Goal: Task Accomplishment & Management: Use online tool/utility

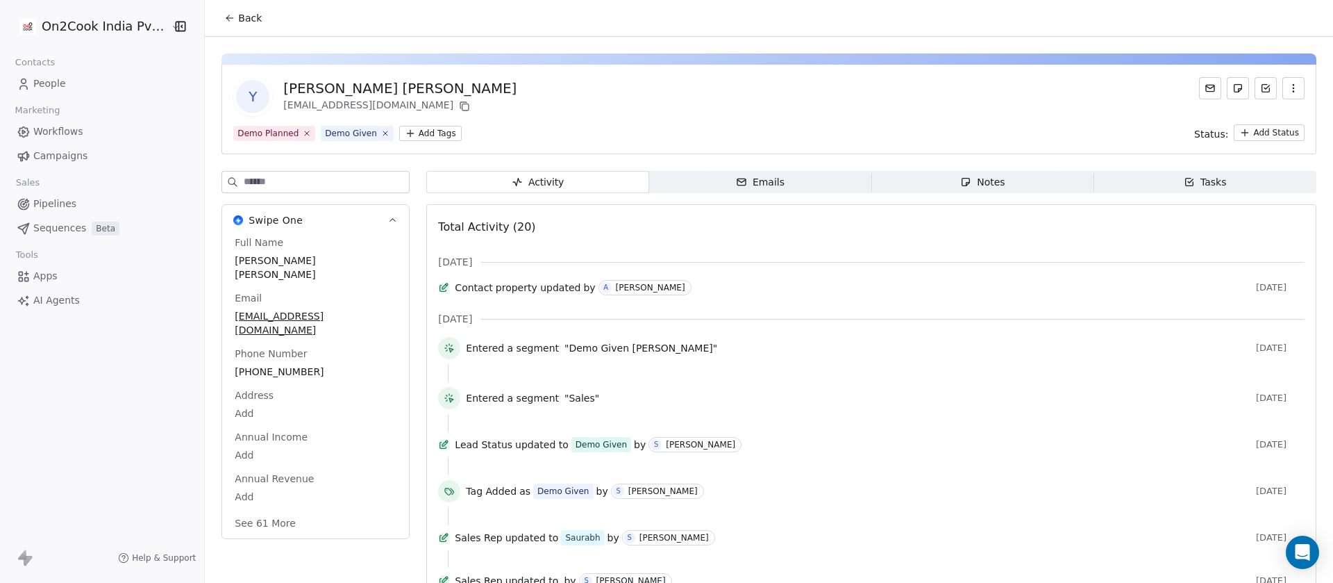
click at [989, 182] on div "Notes" at bounding box center [982, 182] width 44 height 15
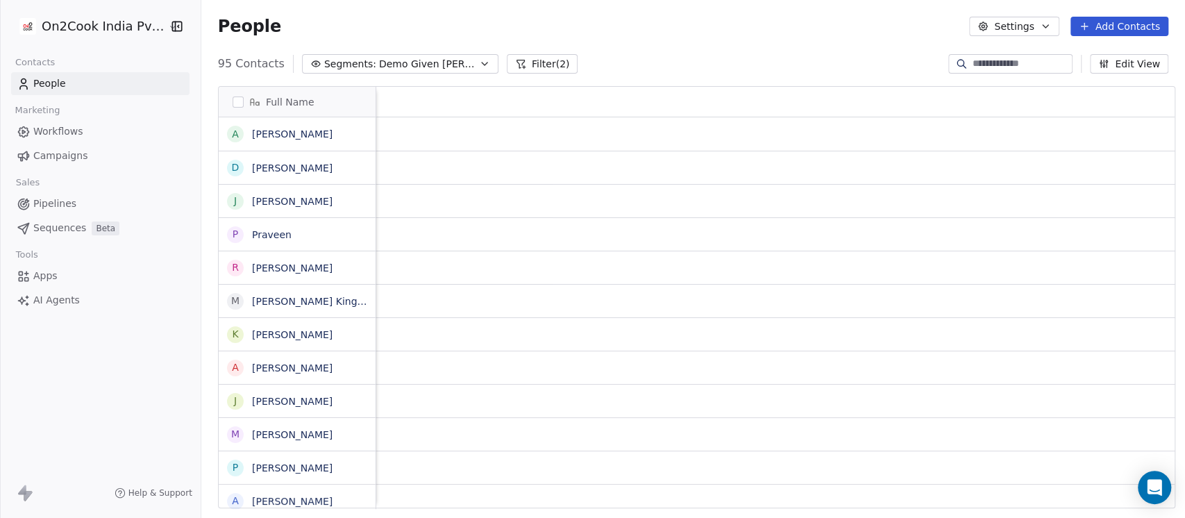
scroll to position [442, 976]
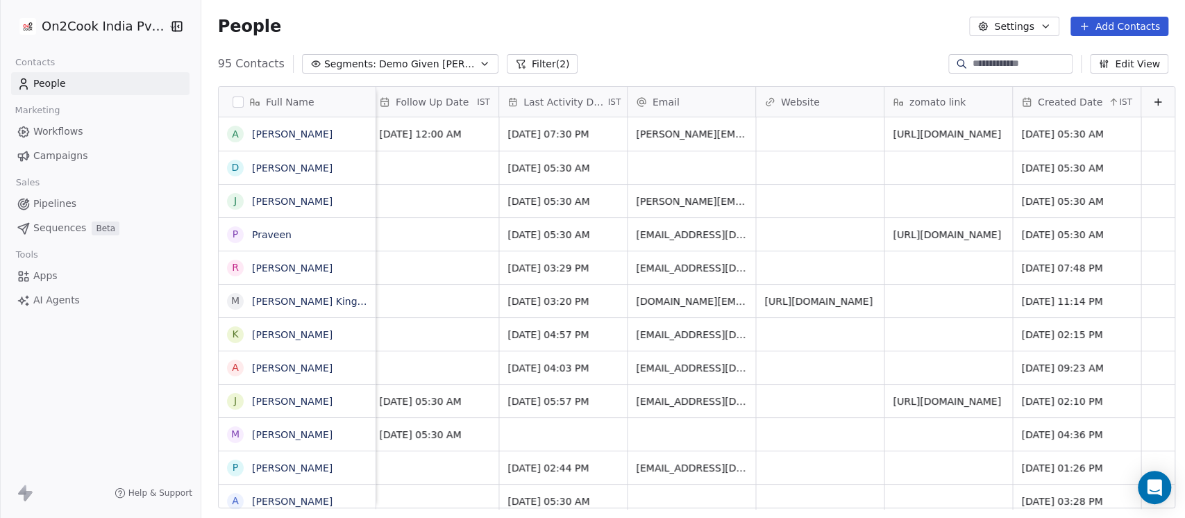
click at [438, 62] on span "Demo Given [PERSON_NAME]" at bounding box center [427, 64] width 97 height 15
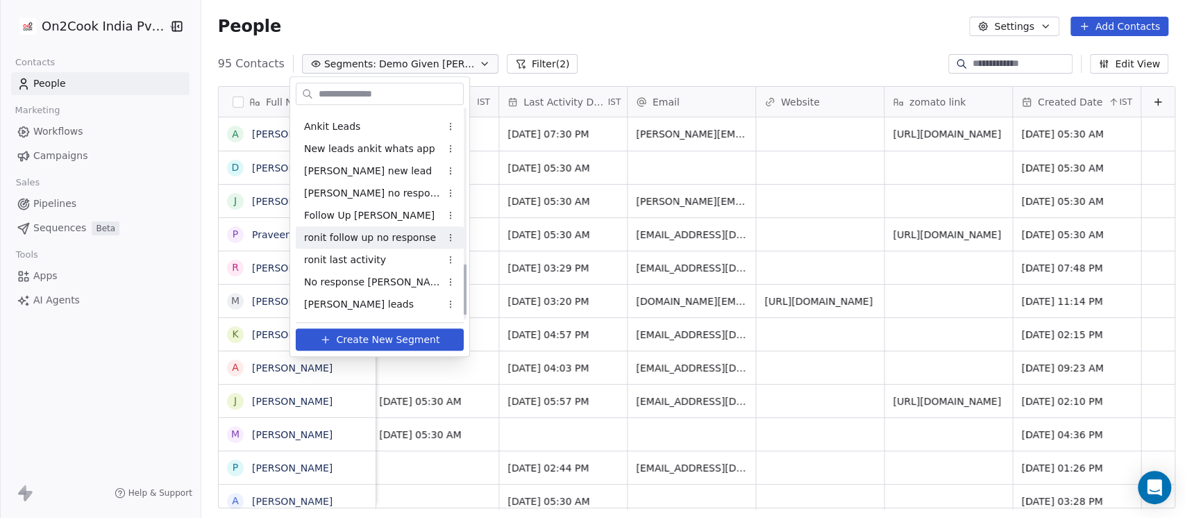
scroll to position [660, 0]
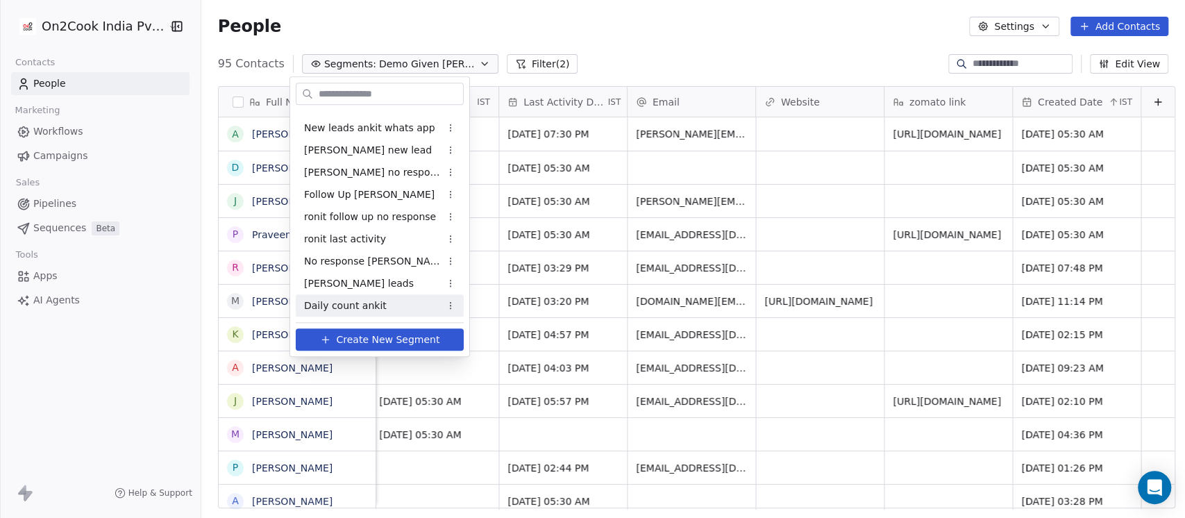
click at [412, 303] on div "Daily count ankit" at bounding box center [380, 305] width 168 height 22
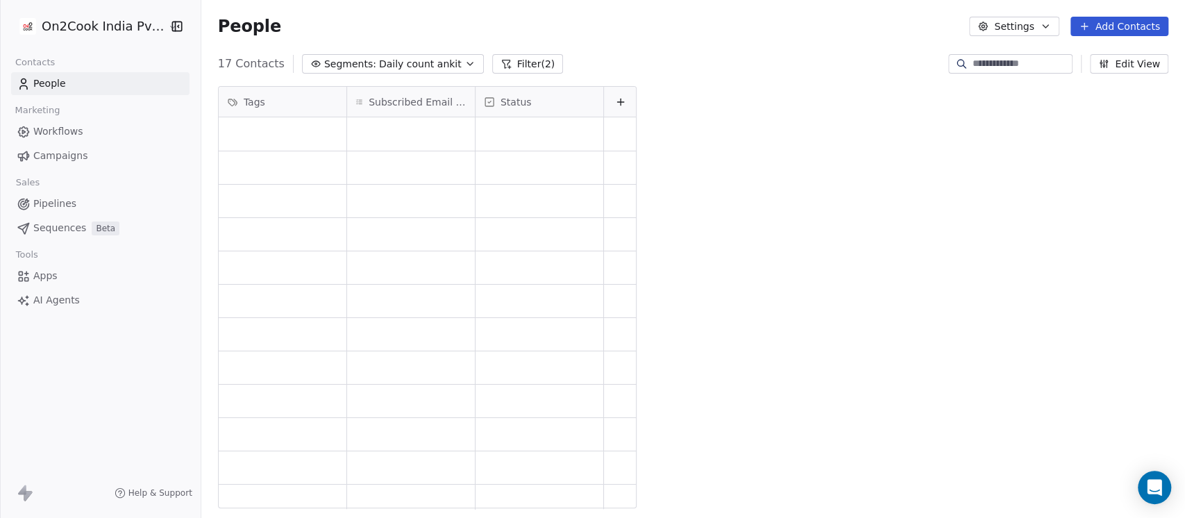
scroll to position [442, 976]
click at [495, 64] on button "Filter (2)" at bounding box center [528, 63] width 72 height 19
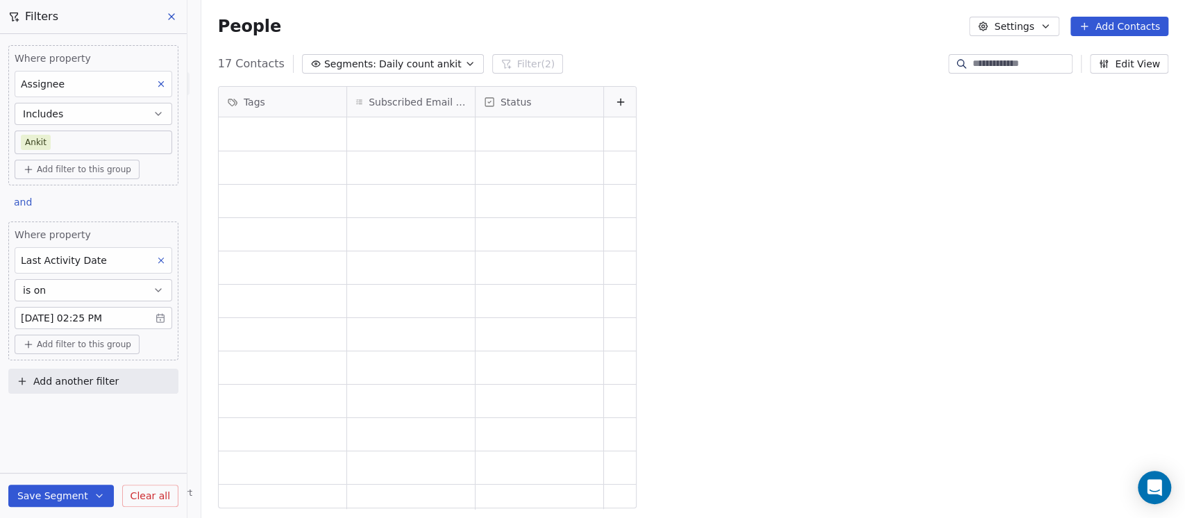
click at [178, 12] on button at bounding box center [172, 16] width 21 height 19
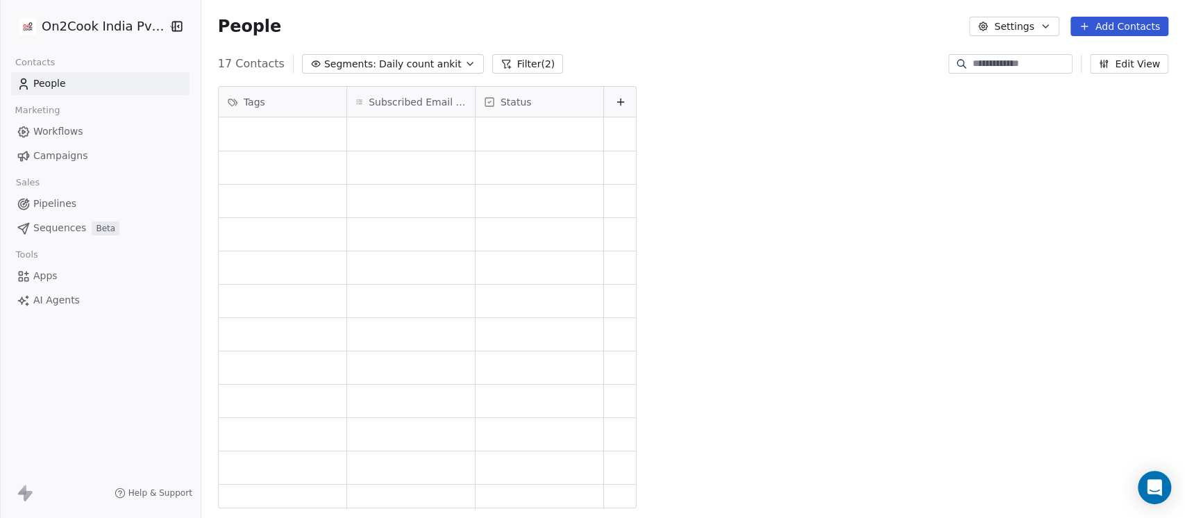
click at [465, 60] on icon "button" at bounding box center [470, 63] width 11 height 11
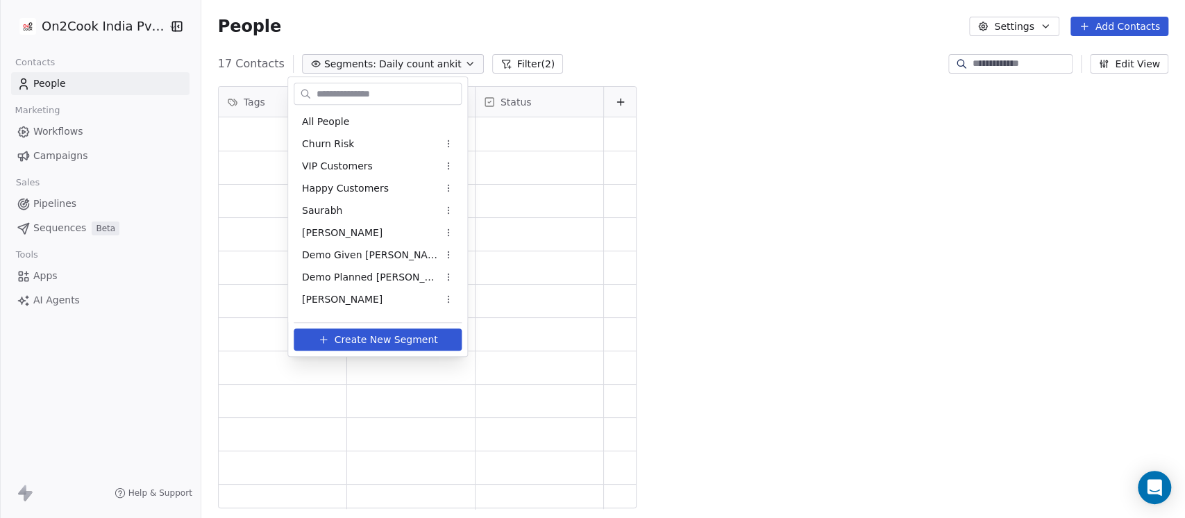
scroll to position [660, 0]
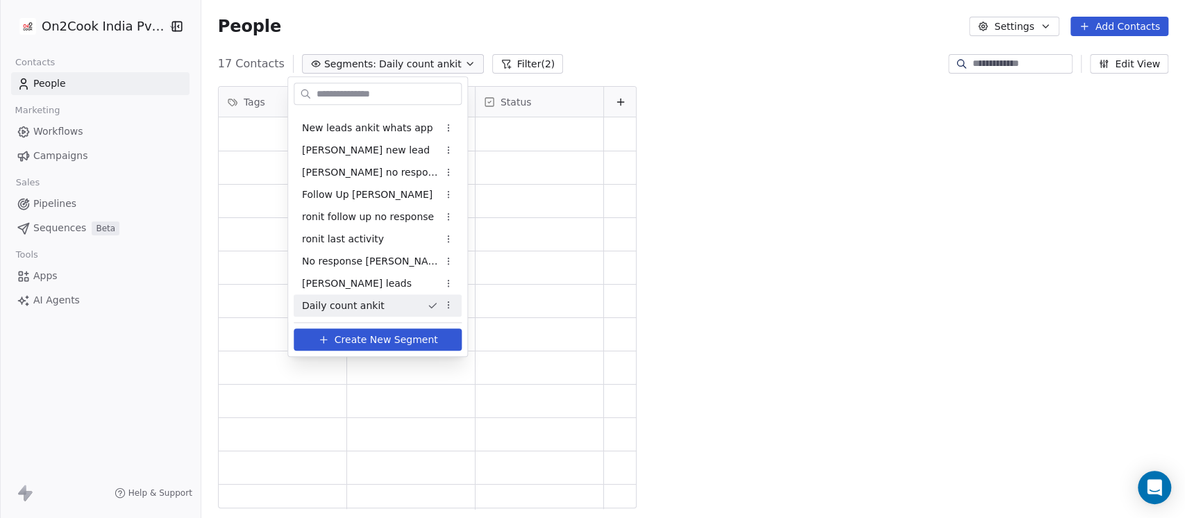
click at [362, 343] on span "Create New Segment" at bounding box center [386, 340] width 103 height 15
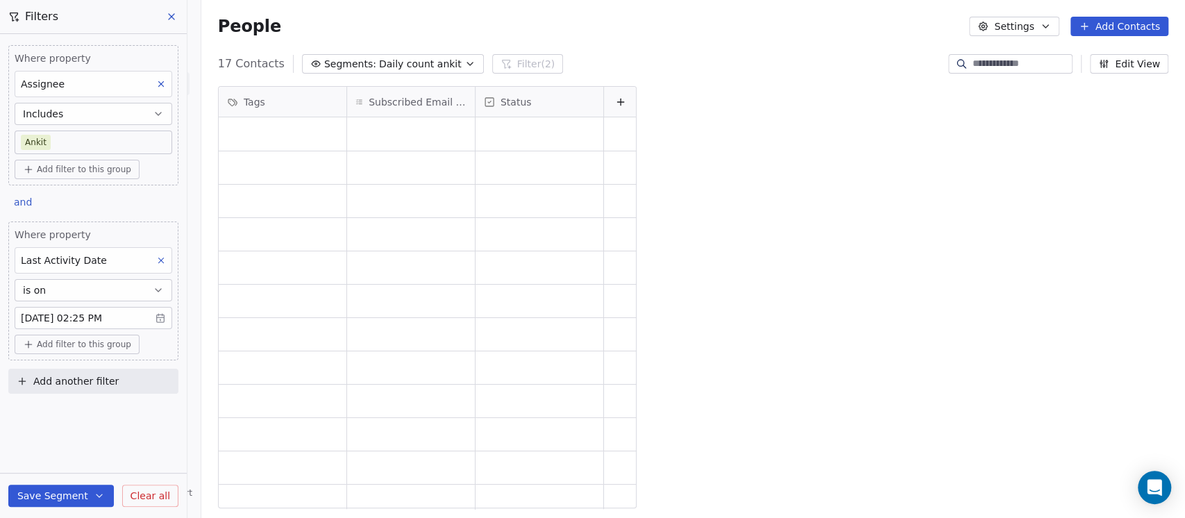
click at [167, 15] on icon at bounding box center [171, 16] width 11 height 11
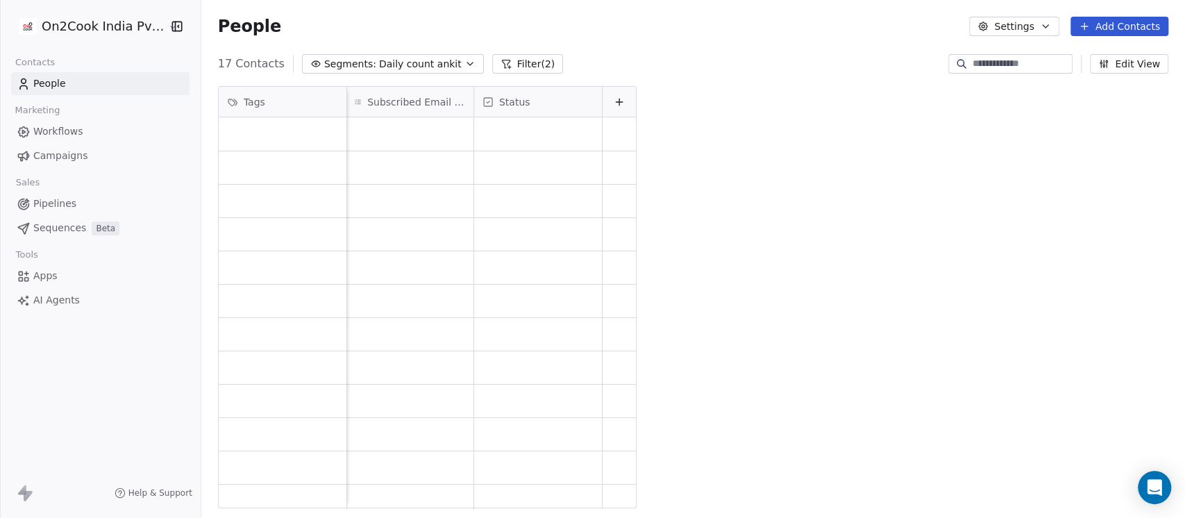
scroll to position [0, 0]
click at [428, 59] on span "Daily count ankit" at bounding box center [420, 64] width 83 height 15
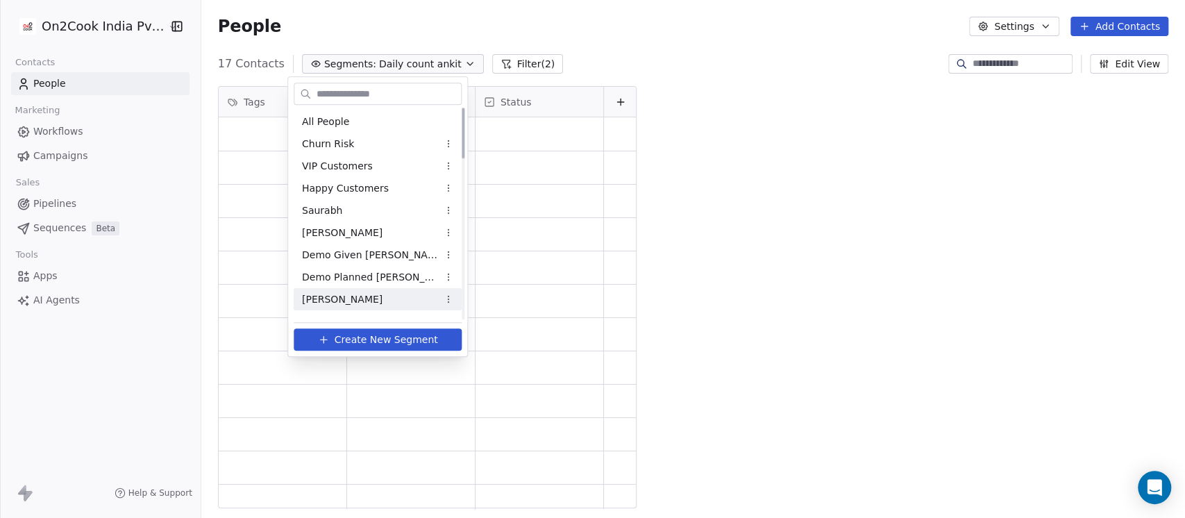
click at [358, 122] on div "All People" at bounding box center [378, 121] width 168 height 22
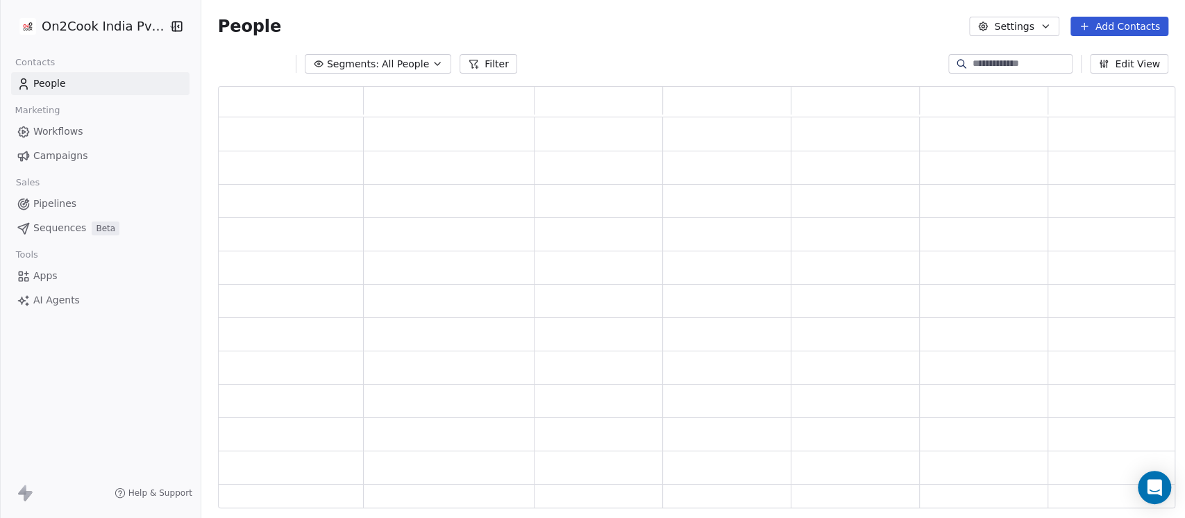
scroll to position [408, 943]
click at [481, 62] on button "Filter" at bounding box center [489, 63] width 58 height 19
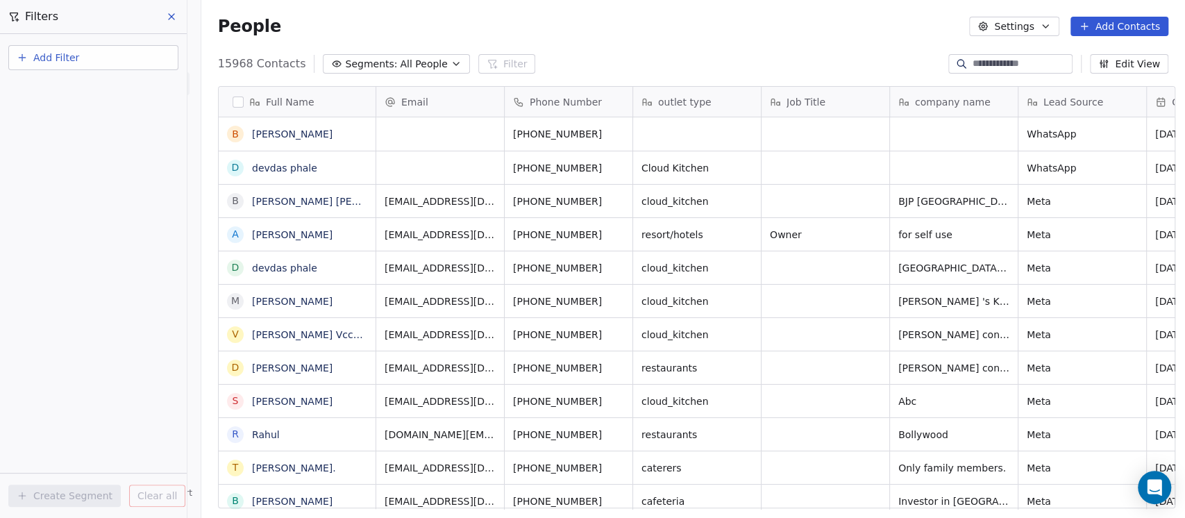
scroll to position [442, 976]
click at [141, 53] on button "Add Filter" at bounding box center [93, 57] width 170 height 25
click at [106, 92] on div "Contact properties" at bounding box center [93, 90] width 141 height 15
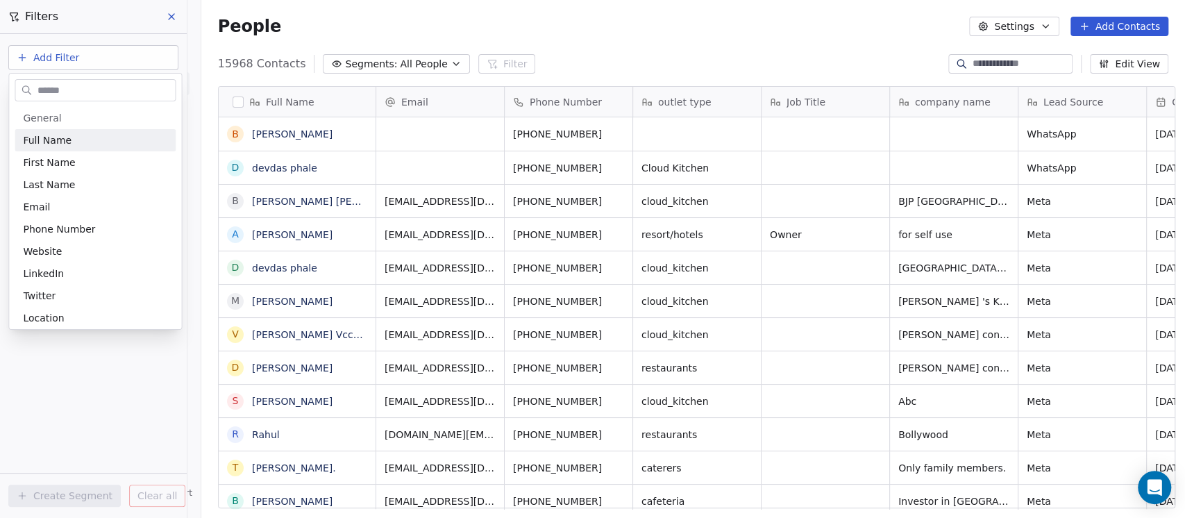
click at [106, 92] on input "text" at bounding box center [105, 90] width 140 height 20
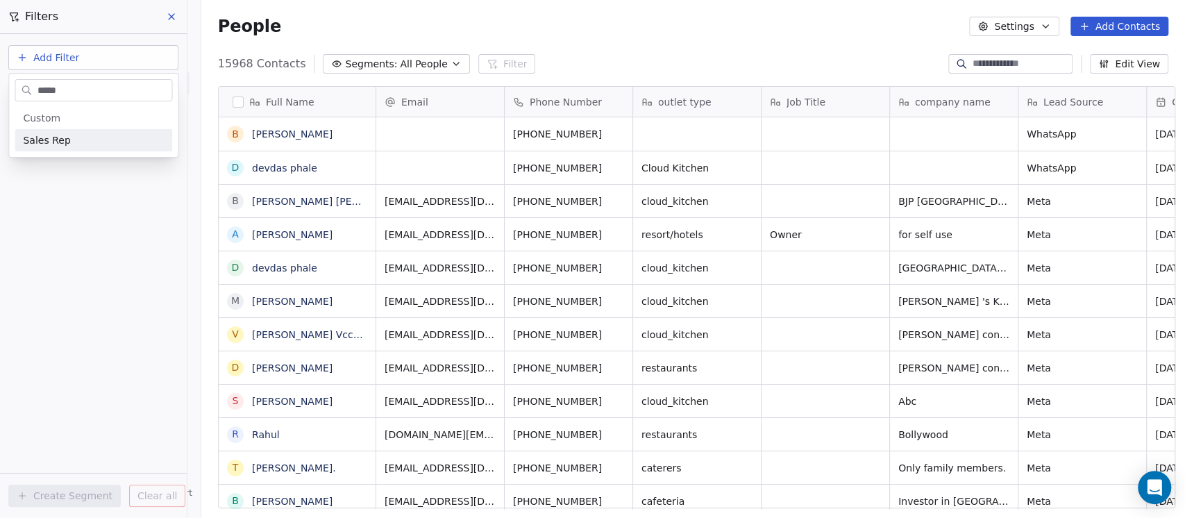
type input "*****"
click at [83, 142] on div "Sales Rep" at bounding box center [93, 140] width 141 height 14
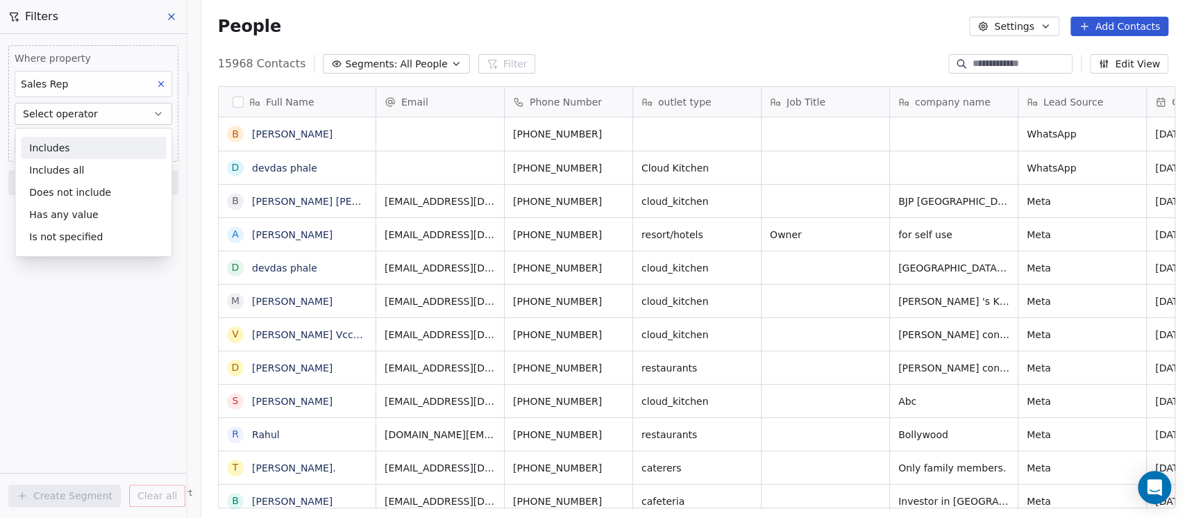
click at [69, 151] on div "Includes" at bounding box center [93, 148] width 145 height 22
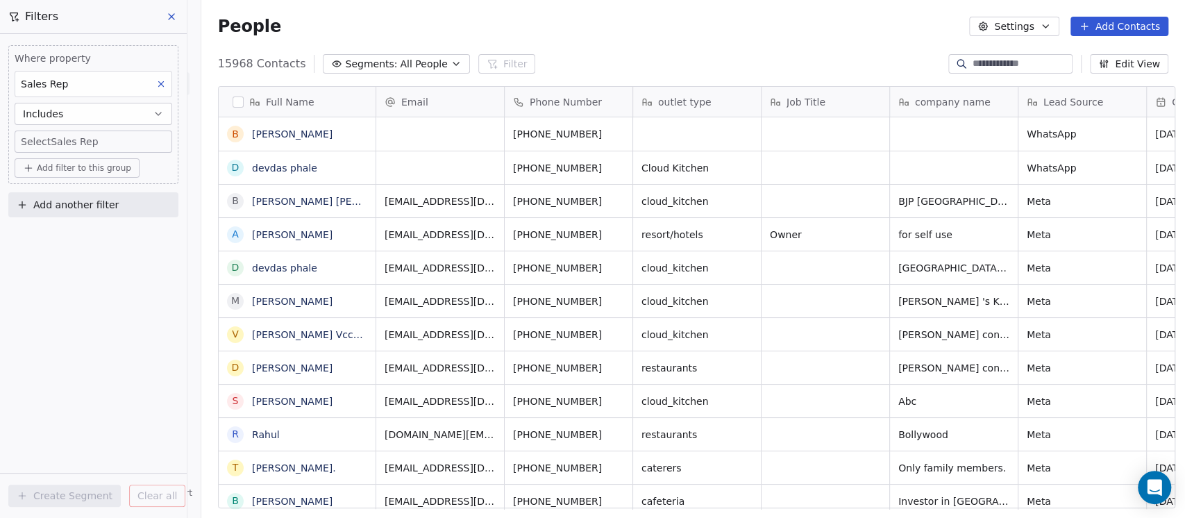
click at [82, 136] on body "On2Cook India Pvt. Ltd. Contacts People Marketing Workflows Campaigns Sales Pip…" at bounding box center [592, 259] width 1185 height 518
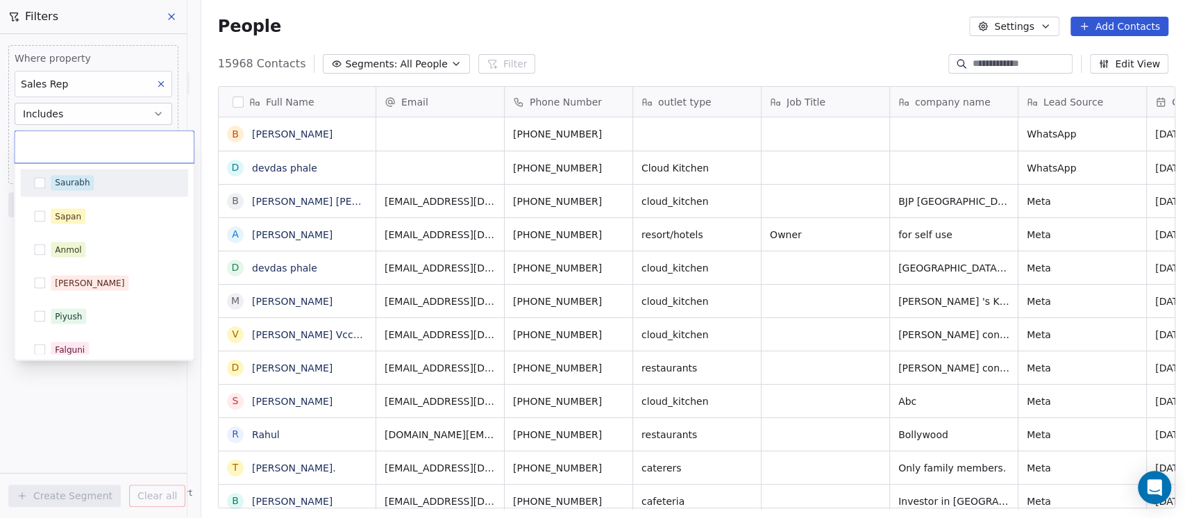
click at [71, 184] on div "Saurabh" at bounding box center [72, 182] width 35 height 12
click at [127, 54] on html "On2Cook India Pvt. Ltd. Contacts People Marketing Workflows Campaigns Sales Pip…" at bounding box center [592, 259] width 1185 height 518
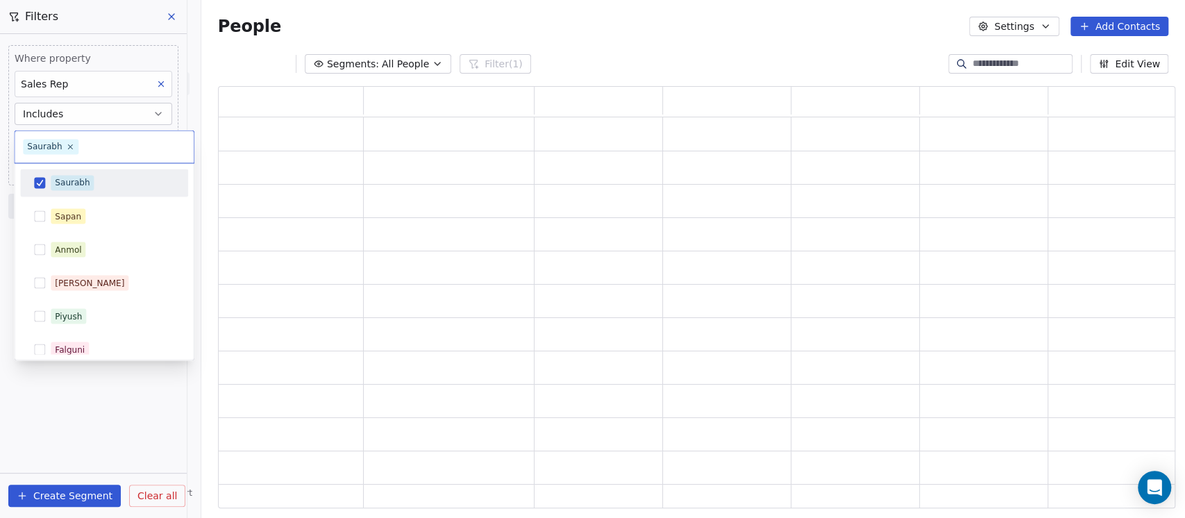
scroll to position [408, 943]
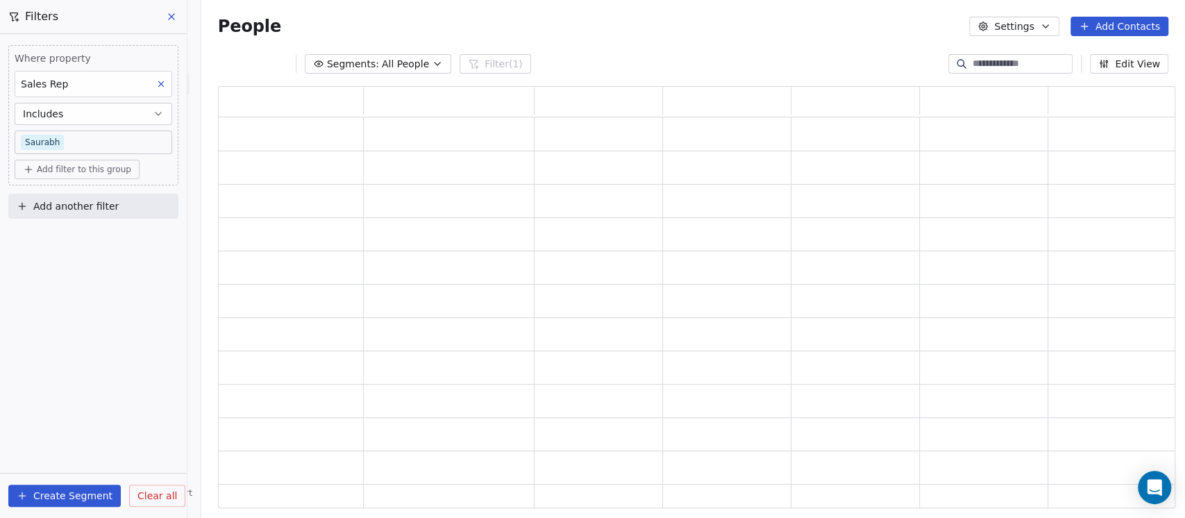
click at [70, 164] on span "Add filter to this group" at bounding box center [84, 169] width 94 height 11
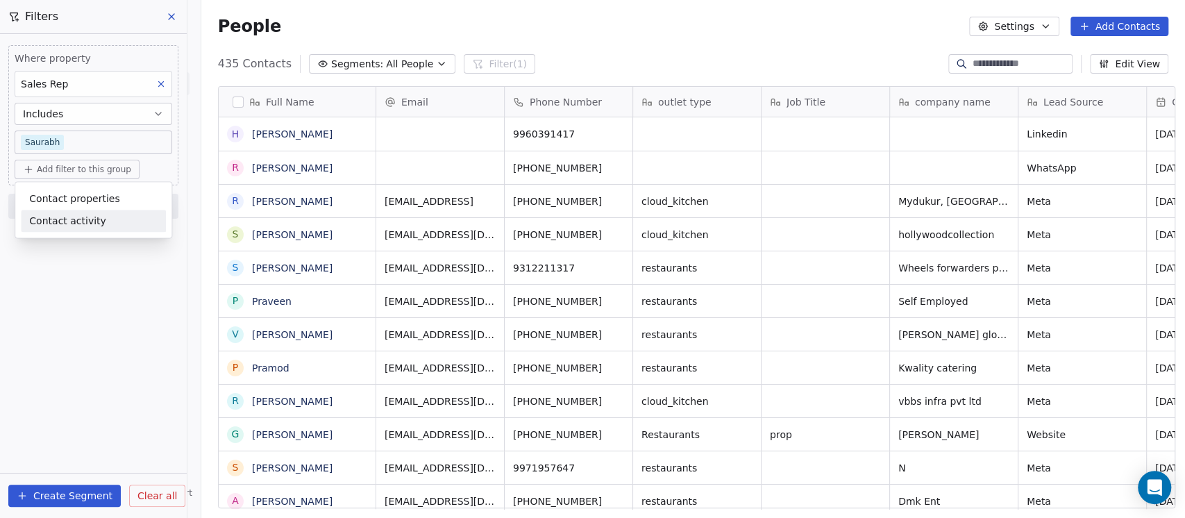
click at [64, 222] on span "Contact activity" at bounding box center [67, 221] width 77 height 15
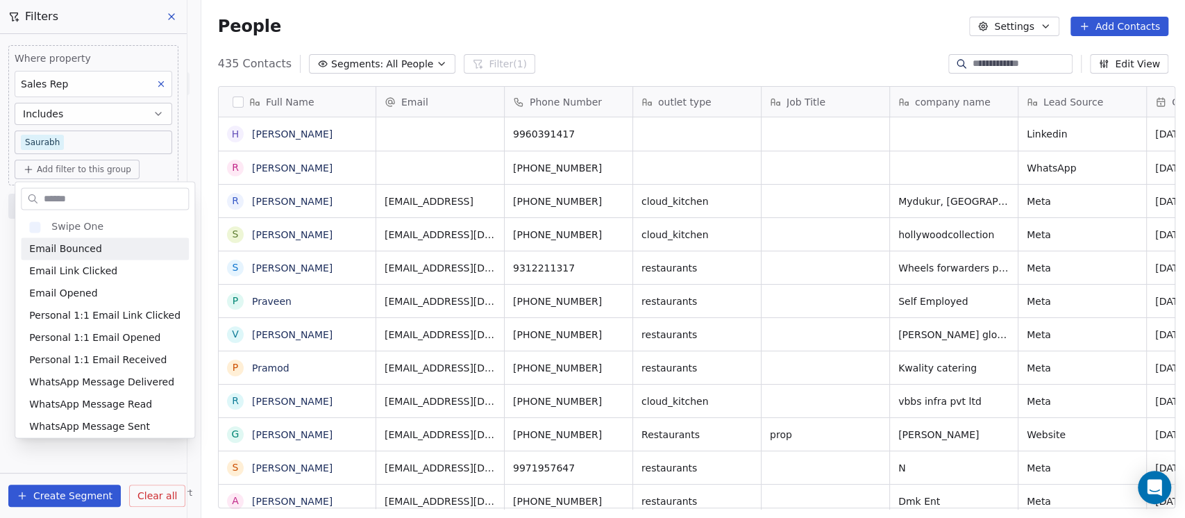
scroll to position [442, 976]
click at [74, 206] on input "text" at bounding box center [114, 199] width 147 height 20
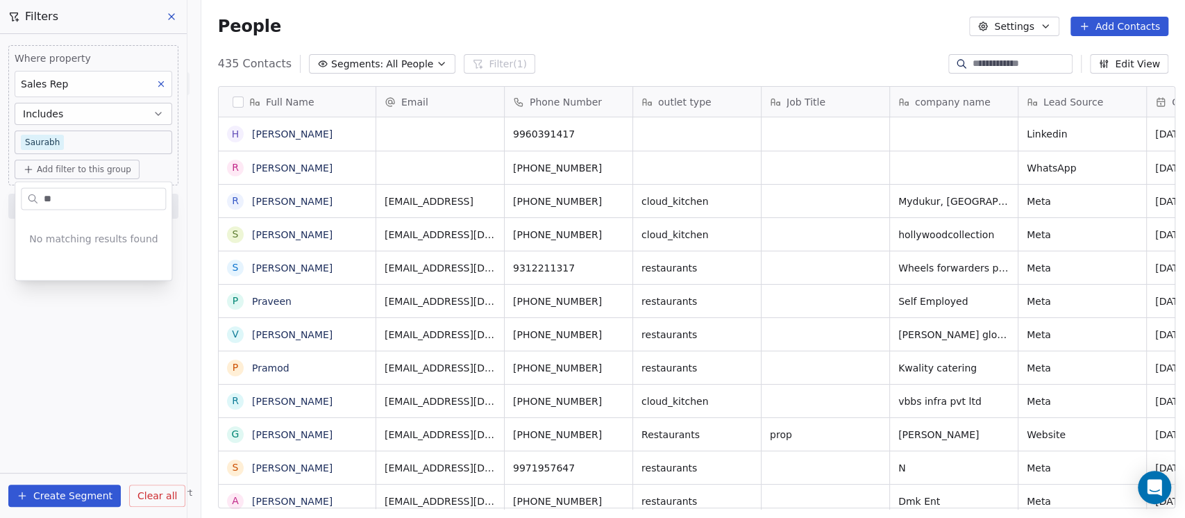
type input "*"
click at [76, 169] on span "Add filter to this group" at bounding box center [84, 169] width 94 height 11
click at [65, 195] on span "Contact properties" at bounding box center [74, 199] width 90 height 15
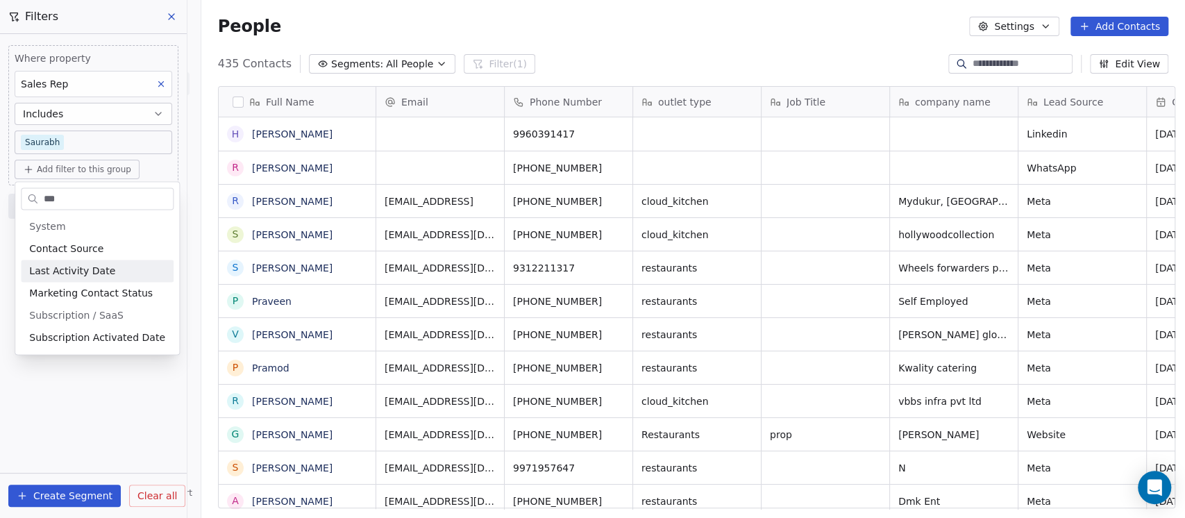
type input "***"
click at [88, 267] on span "Last Activity Date" at bounding box center [72, 271] width 86 height 14
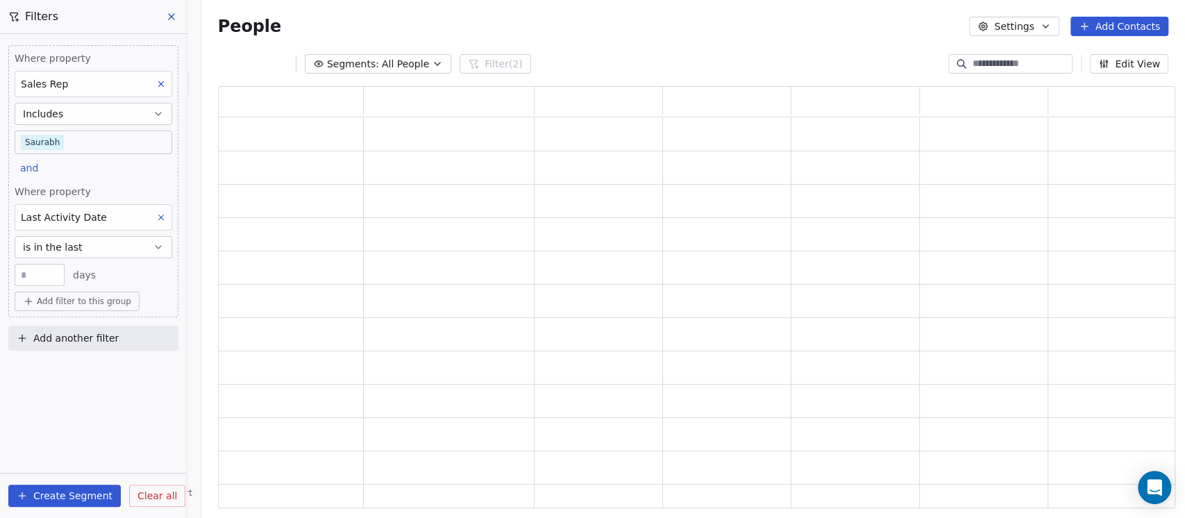
scroll to position [408, 943]
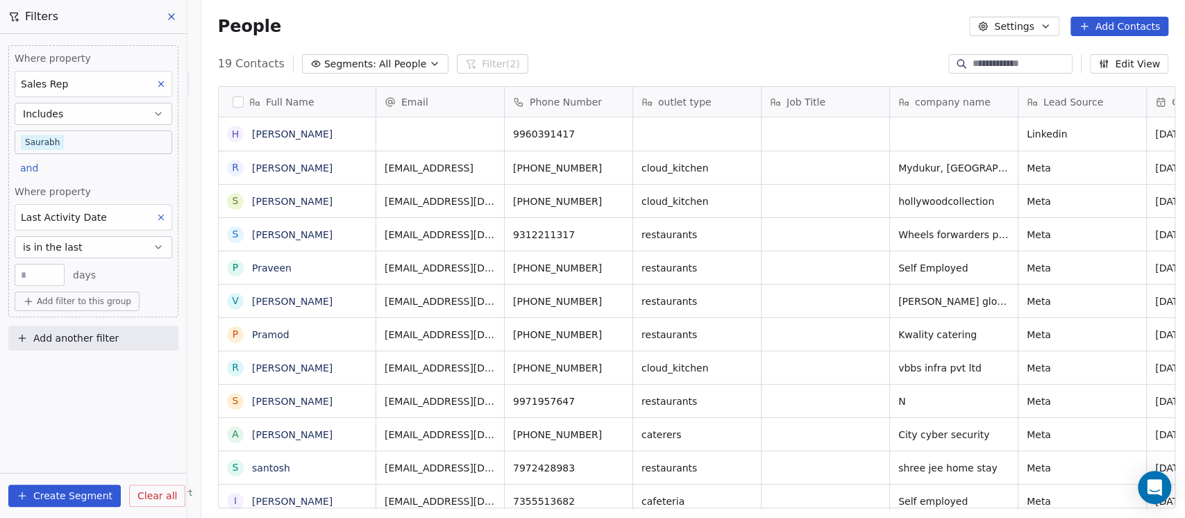
click at [48, 276] on input "**" at bounding box center [39, 275] width 43 height 10
click at [82, 242] on button "is in the last" at bounding box center [94, 247] width 158 height 22
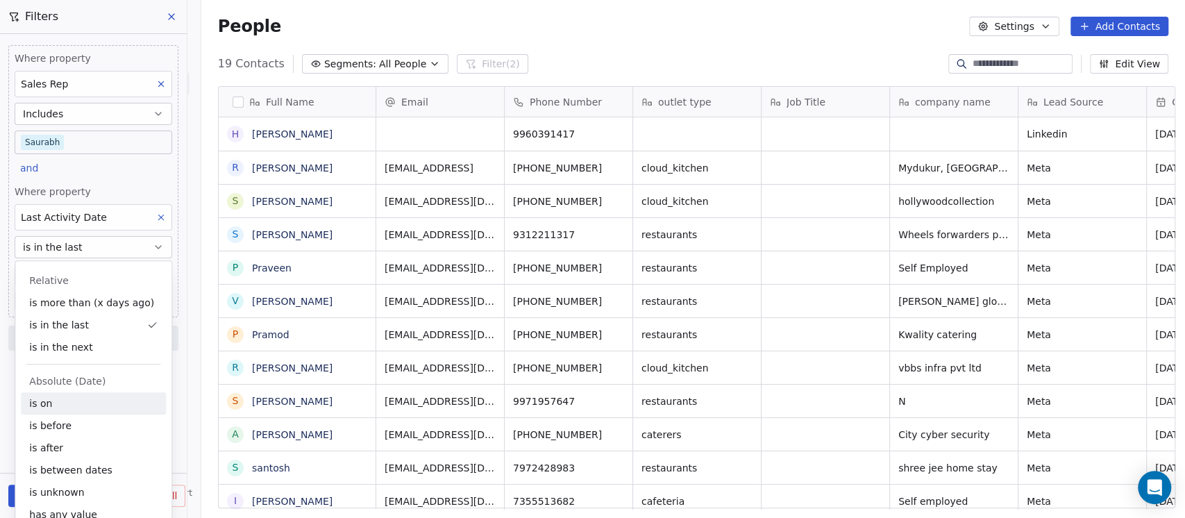
click at [78, 400] on div "is on" at bounding box center [93, 403] width 145 height 22
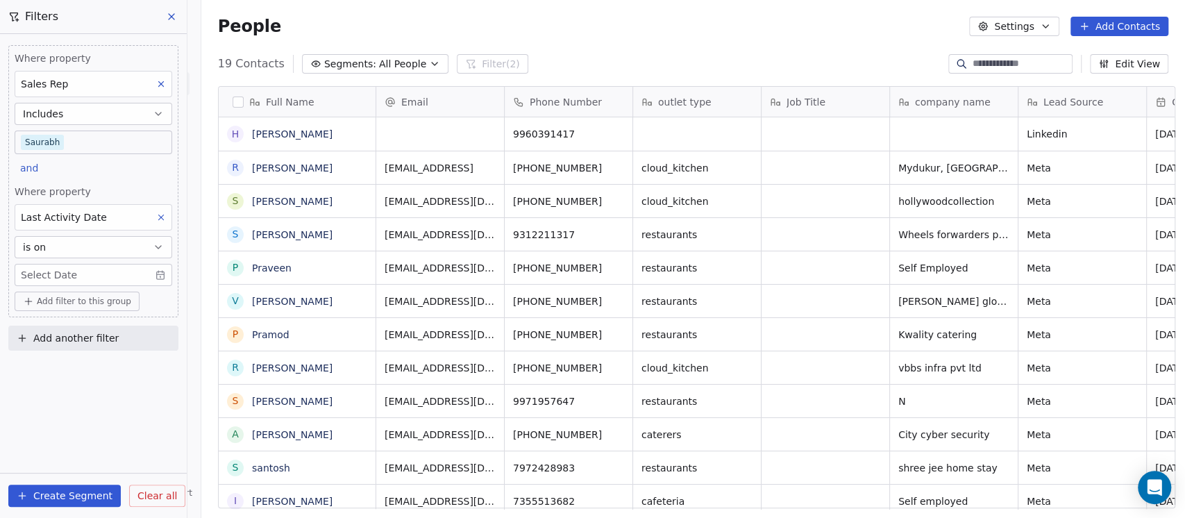
click at [76, 281] on body "On2Cook India Pvt. Ltd. Contacts People Marketing Workflows Campaigns Sales Pip…" at bounding box center [592, 259] width 1185 height 518
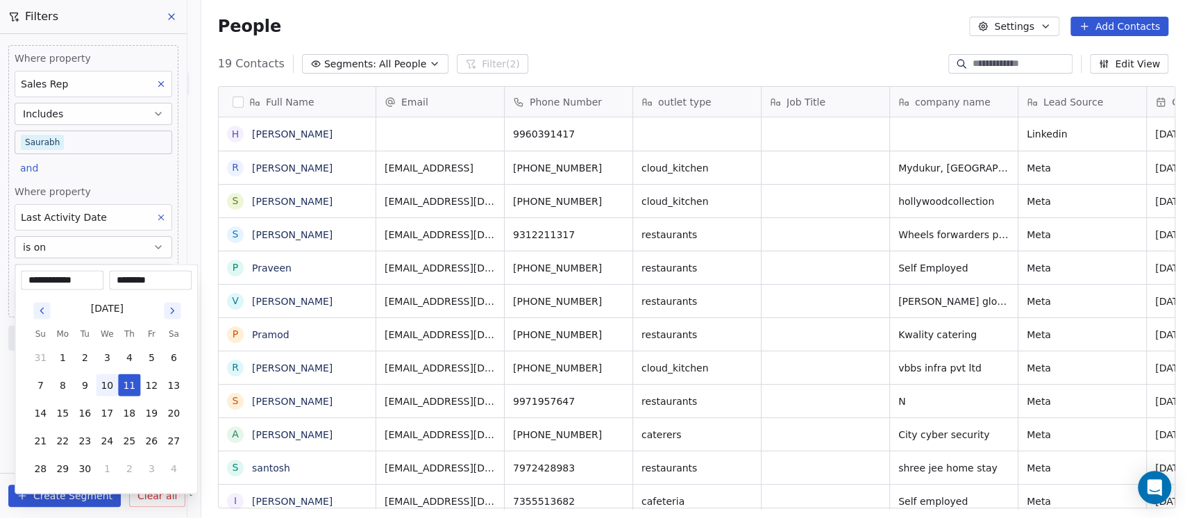
click at [105, 380] on button "10" at bounding box center [107, 385] width 22 height 22
type input "**********"
click at [557, 14] on html "On2Cook India Pvt. Ltd. Contacts People Marketing Workflows Campaigns Sales Pip…" at bounding box center [592, 259] width 1185 height 518
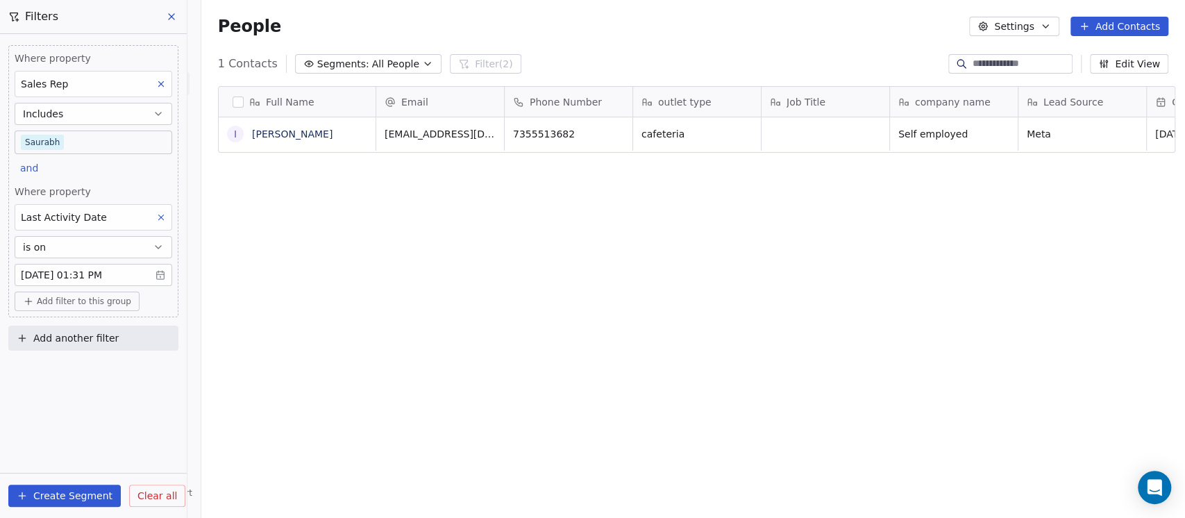
click at [158, 270] on body "On2Cook India Pvt. Ltd. Contacts People Marketing Workflows Campaigns Sales Pip…" at bounding box center [592, 259] width 1185 height 518
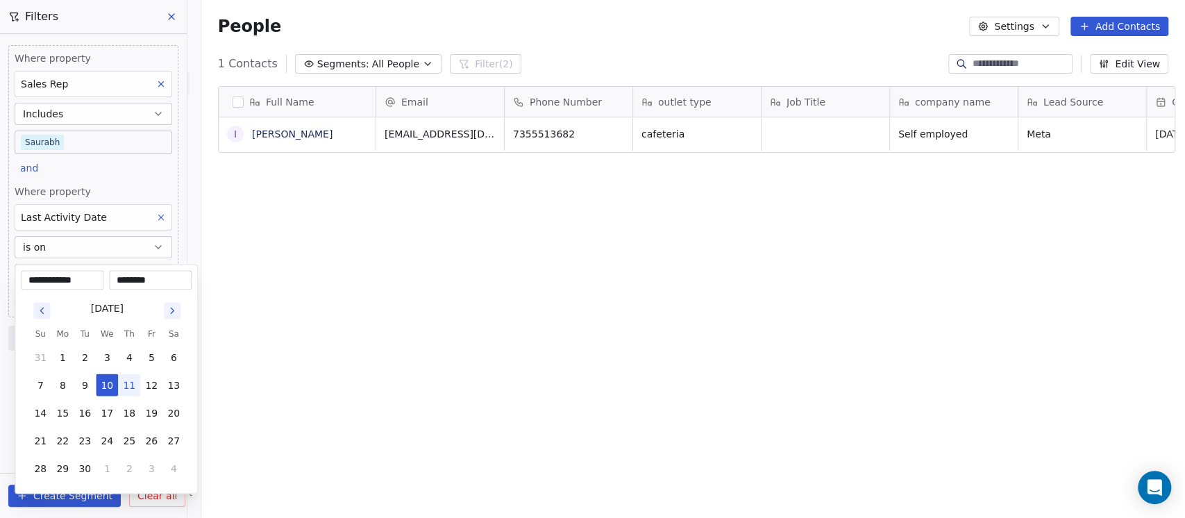
click at [124, 283] on input "********" at bounding box center [150, 280] width 77 height 14
click at [123, 278] on input "********" at bounding box center [150, 280] width 77 height 14
type input "********"
click at [147, 168] on html "**********" at bounding box center [592, 259] width 1185 height 518
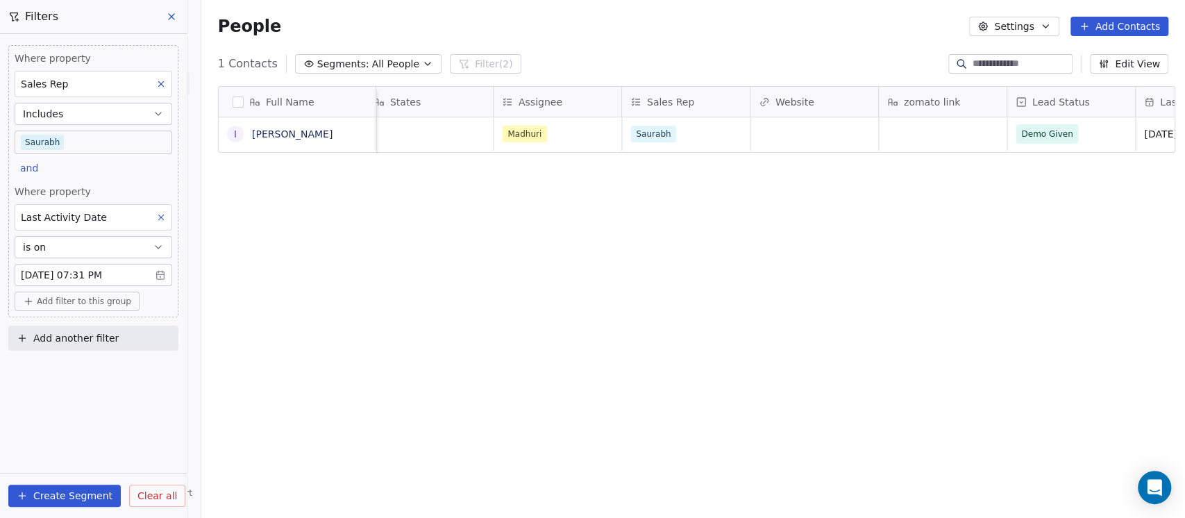
scroll to position [0, 0]
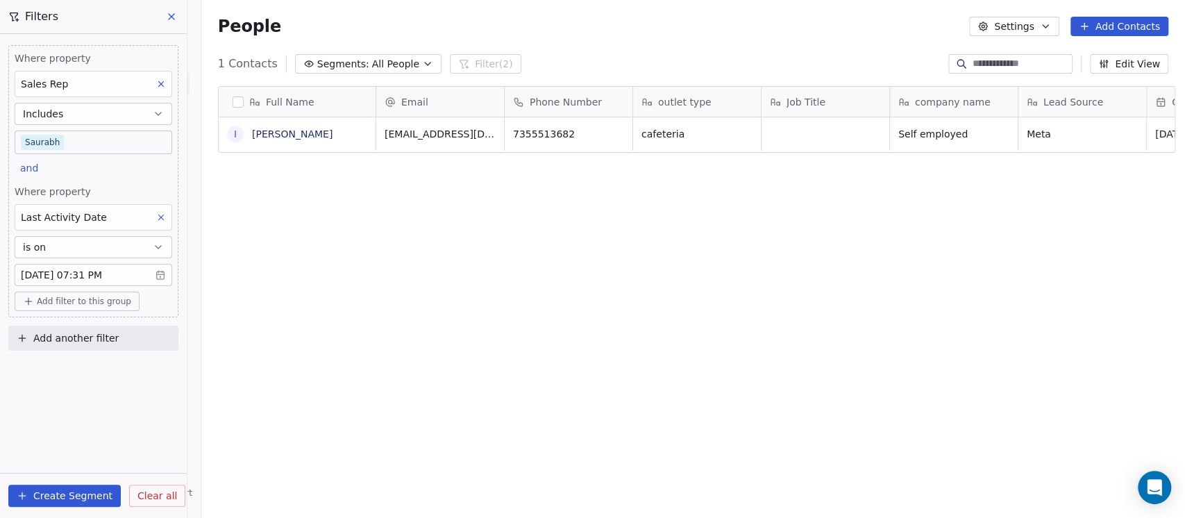
click at [119, 269] on body "On2Cook India Pvt. Ltd. Contacts People Marketing Workflows Campaigns Sales Pip…" at bounding box center [592, 259] width 1185 height 518
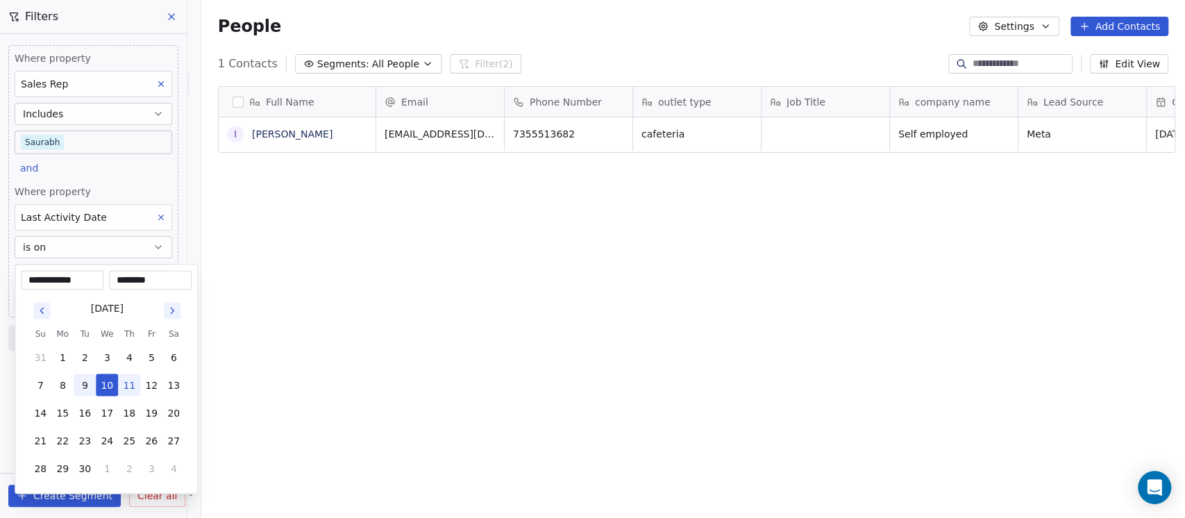
click at [79, 381] on button "9" at bounding box center [85, 385] width 22 height 22
type input "**********"
click at [137, 180] on html "**********" at bounding box center [592, 259] width 1185 height 518
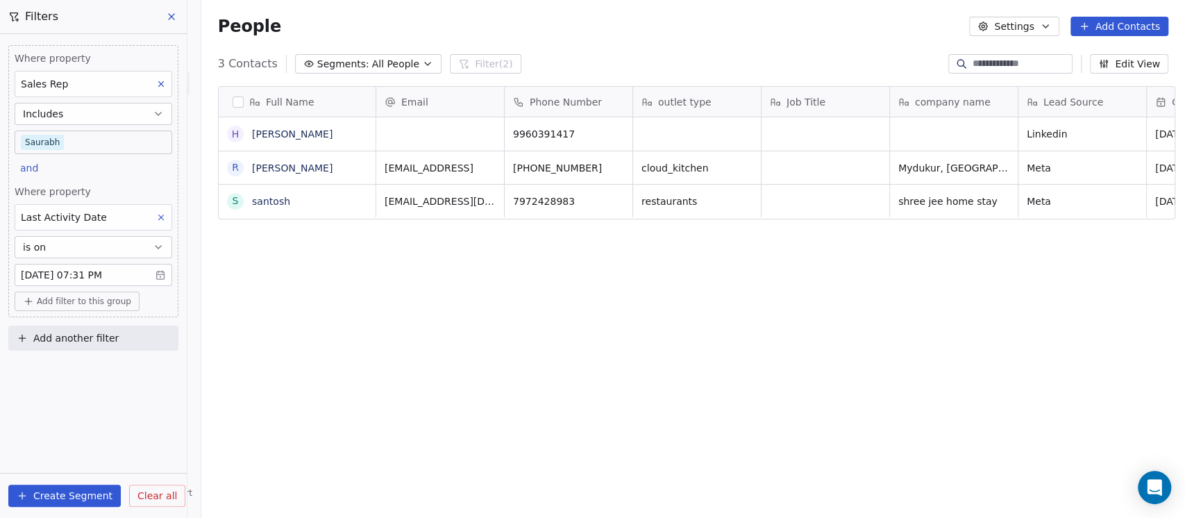
click at [133, 212] on div "Last Activity Date" at bounding box center [94, 217] width 158 height 26
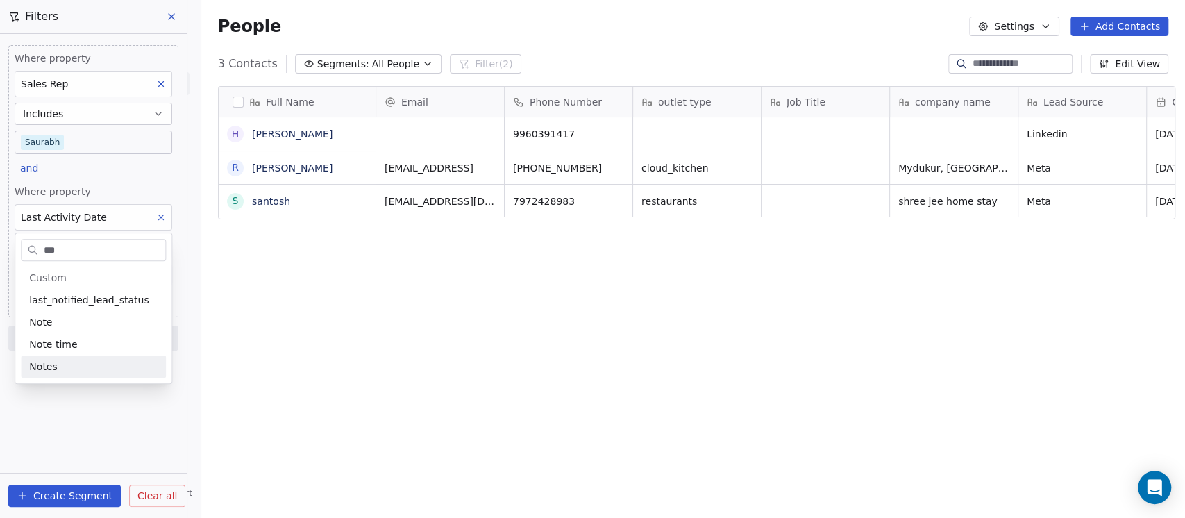
type input "***"
click at [76, 358] on div "Notes" at bounding box center [93, 367] width 145 height 22
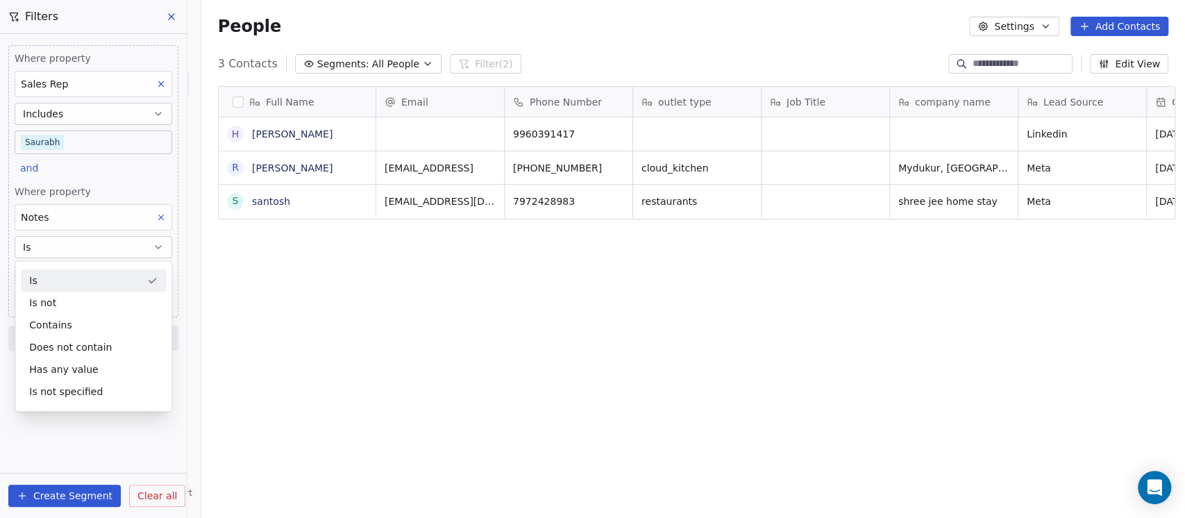
click at [122, 174] on div "Where property Sales Rep Includes Saurabh and Where property Notes Is Add filte…" at bounding box center [93, 181] width 170 height 272
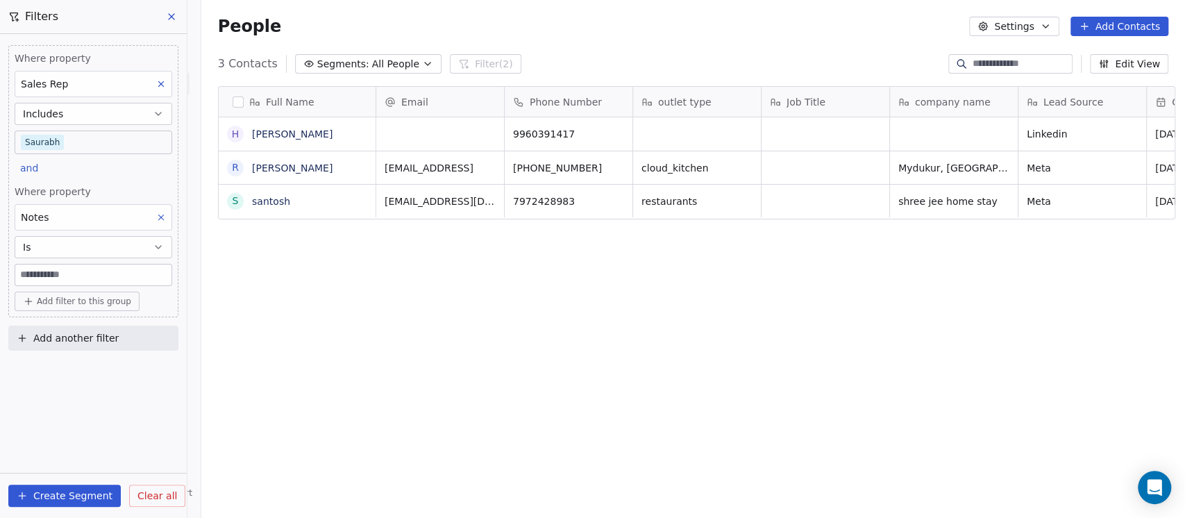
click at [96, 273] on input at bounding box center [93, 275] width 156 height 21
click at [75, 271] on input at bounding box center [93, 275] width 156 height 21
click at [111, 213] on div "Notes" at bounding box center [94, 217] width 158 height 26
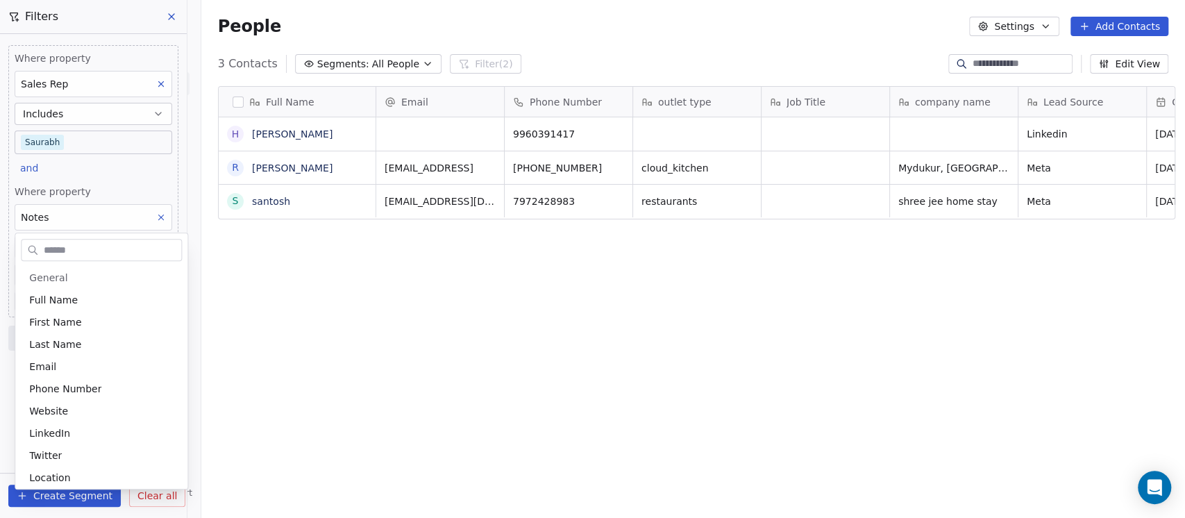
scroll to position [919, 0]
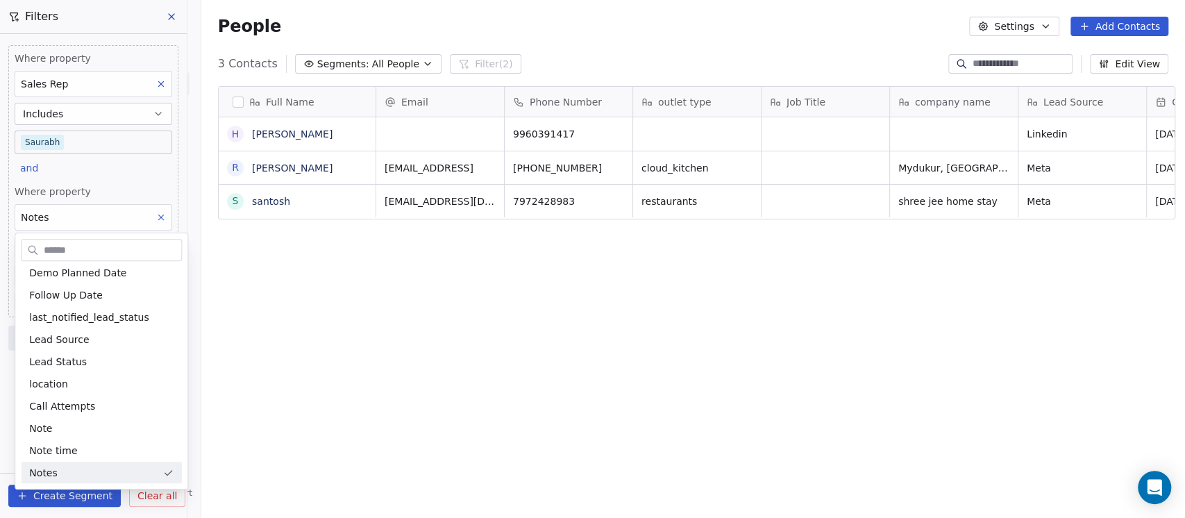
click at [114, 155] on html "On2Cook India Pvt. Ltd. Contacts People Marketing Workflows Campaigns Sales Pip…" at bounding box center [592, 259] width 1185 height 518
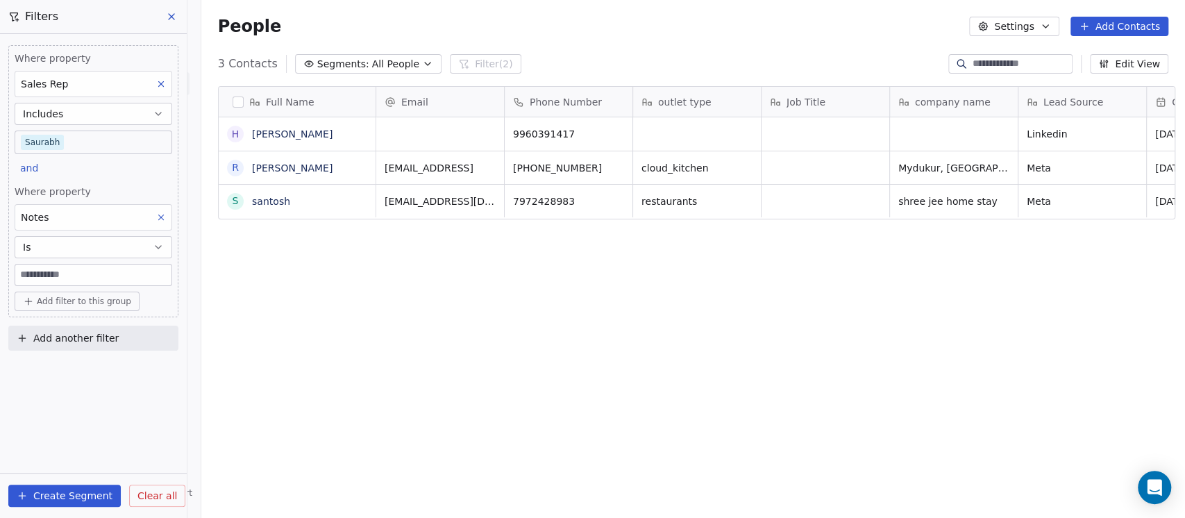
click at [104, 247] on button "Is" at bounding box center [94, 247] width 158 height 22
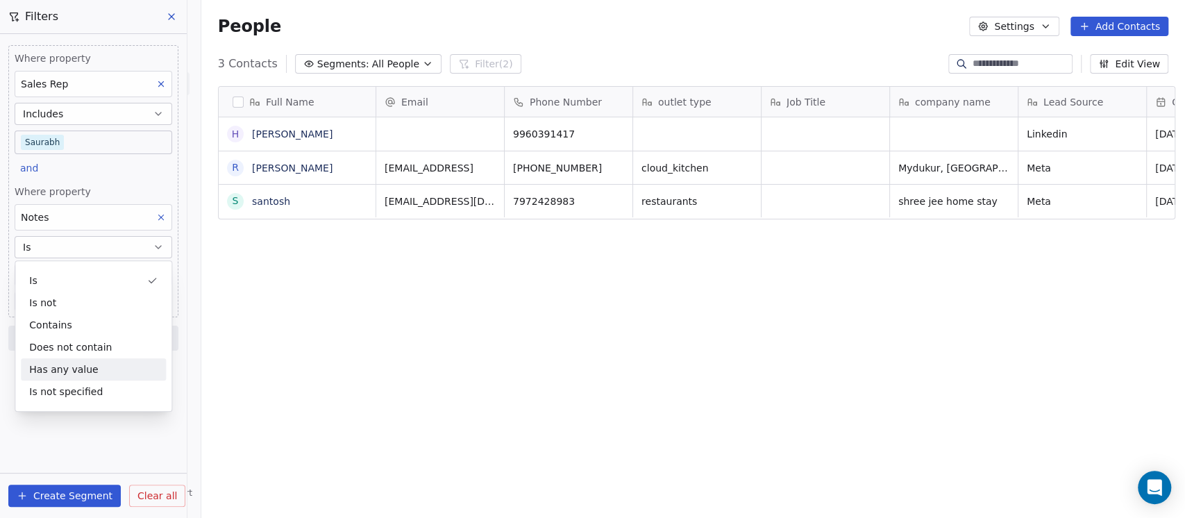
click at [78, 369] on div "Has any value" at bounding box center [93, 369] width 145 height 22
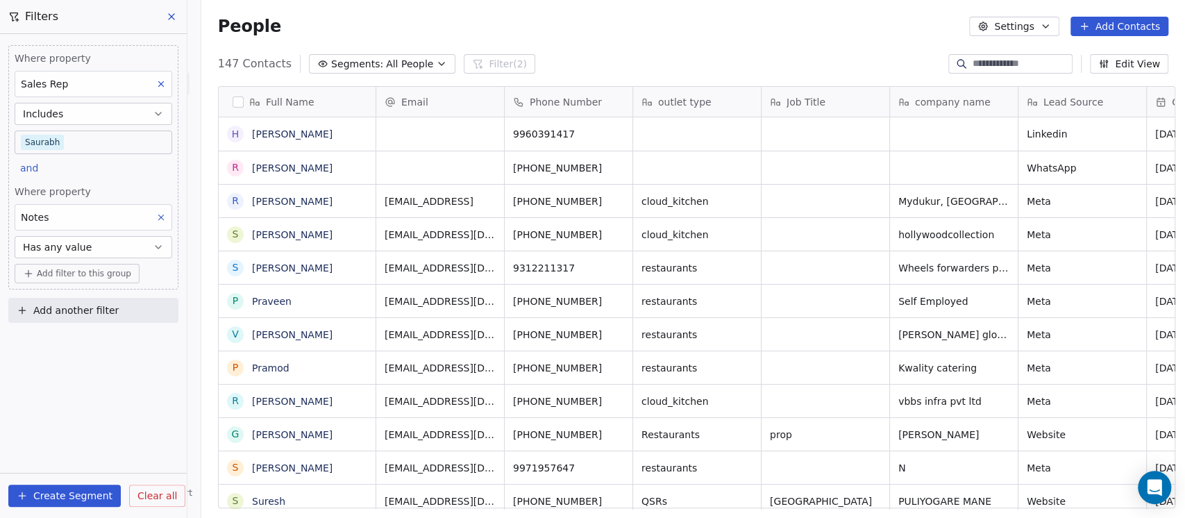
scroll to position [442, 976]
click at [82, 272] on span "Add filter to this group" at bounding box center [84, 273] width 94 height 11
click at [76, 306] on span "Contact properties" at bounding box center [74, 303] width 90 height 15
type input "*"
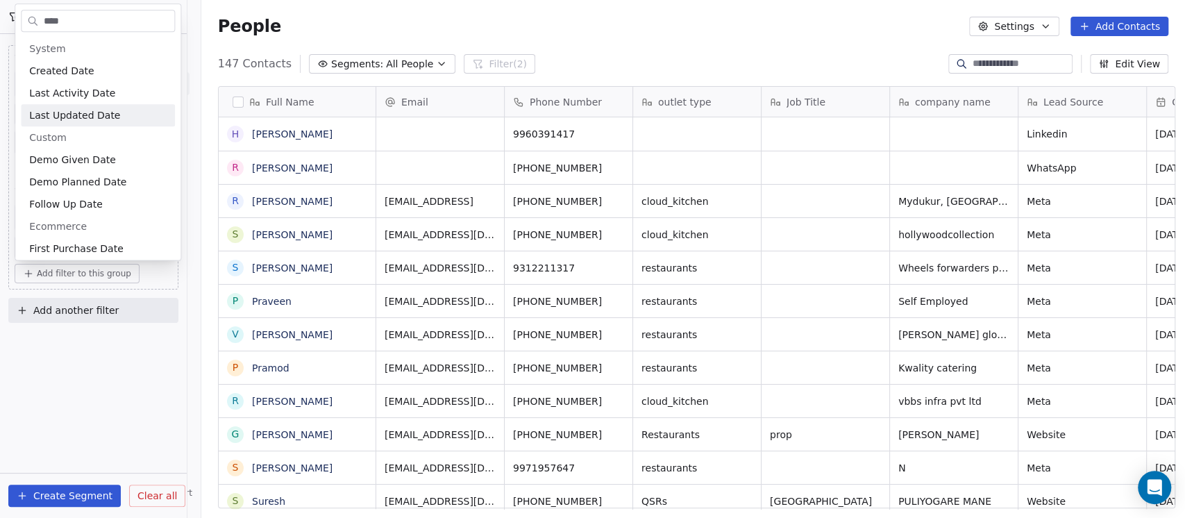
type input "****"
click at [99, 114] on span "Last Updated Date" at bounding box center [74, 115] width 91 height 14
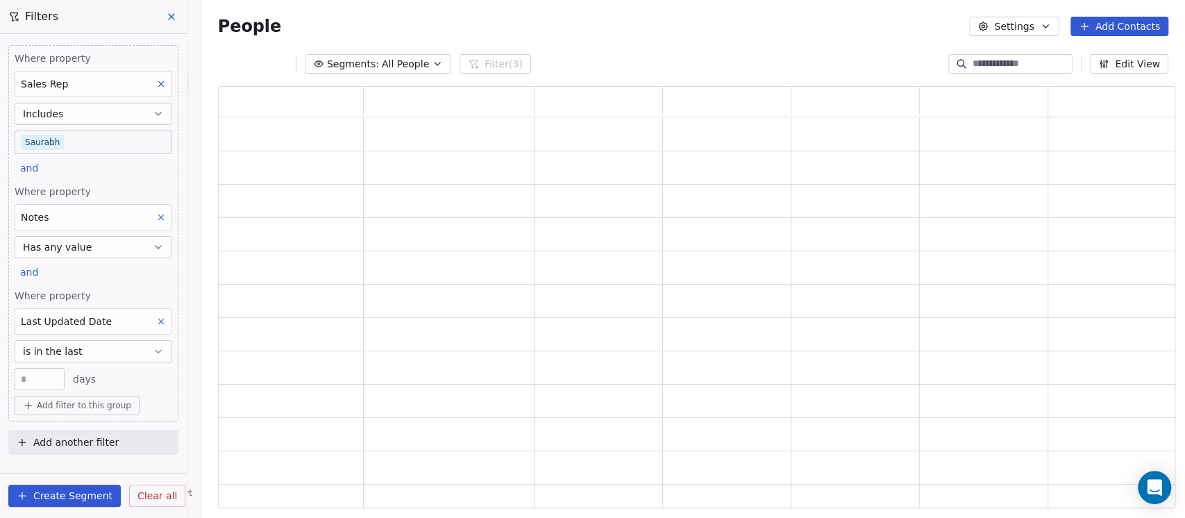
scroll to position [408, 943]
click at [42, 346] on span "is in the last" at bounding box center [53, 351] width 60 height 14
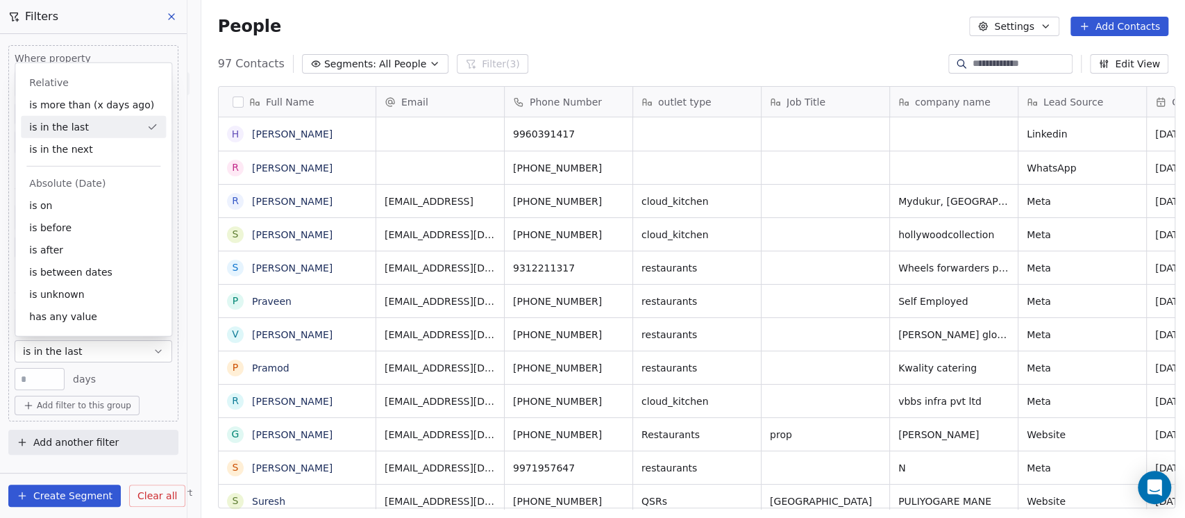
scroll to position [442, 976]
click at [49, 207] on div "is on" at bounding box center [93, 205] width 145 height 22
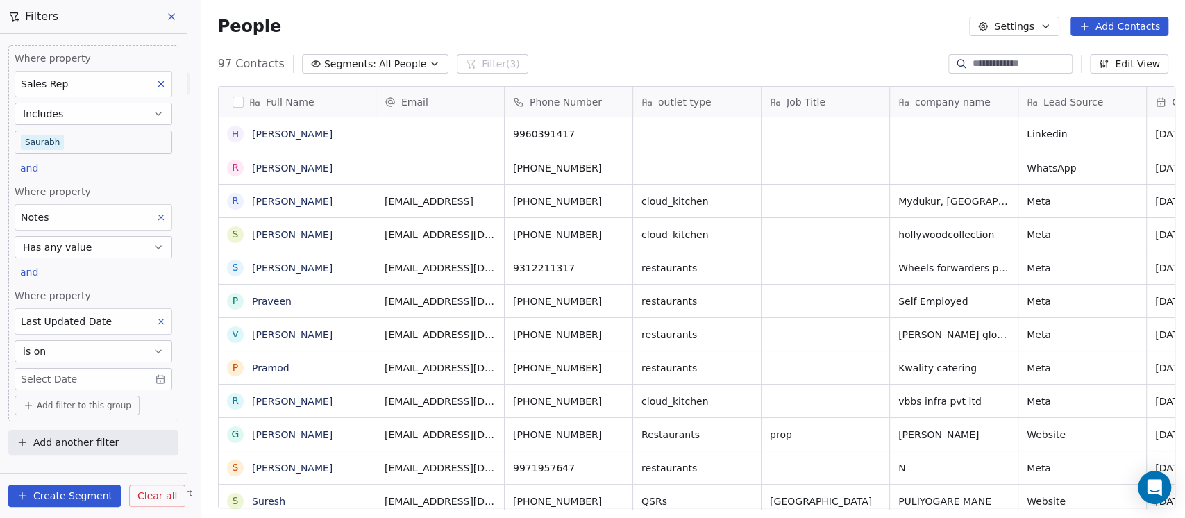
click at [49, 367] on body "On2Cook India Pvt. Ltd. Contacts People Marketing Workflows Campaigns Sales Pip…" at bounding box center [592, 259] width 1185 height 518
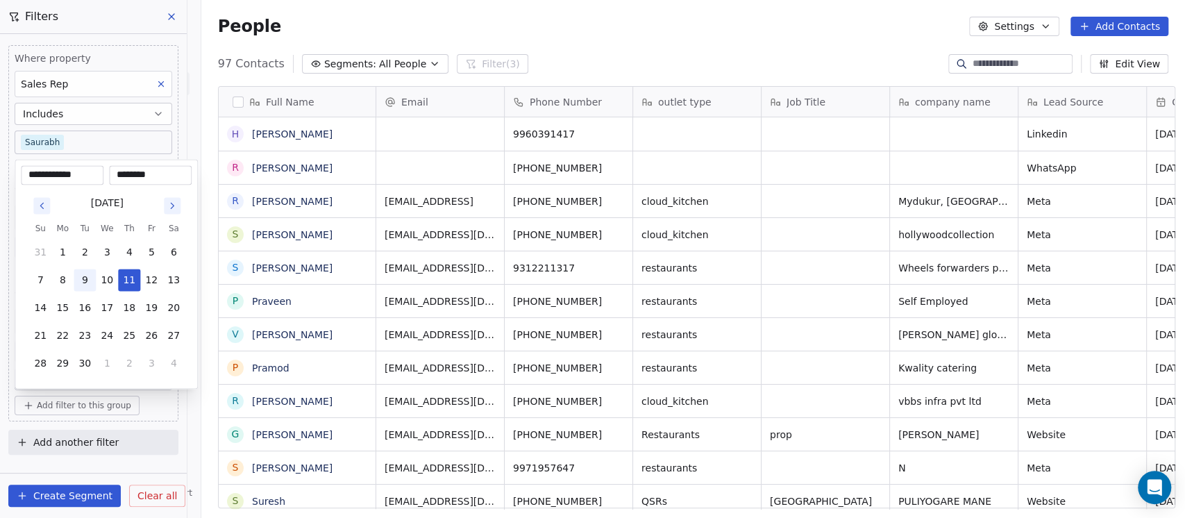
click at [78, 275] on button "9" at bounding box center [85, 280] width 22 height 22
type input "**********"
click at [128, 175] on input "********" at bounding box center [150, 175] width 77 height 14
type input "********"
click at [154, 406] on html "On2Cook India Pvt. Ltd. Contacts People Marketing Workflows Campaigns Sales Pip…" at bounding box center [592, 259] width 1185 height 518
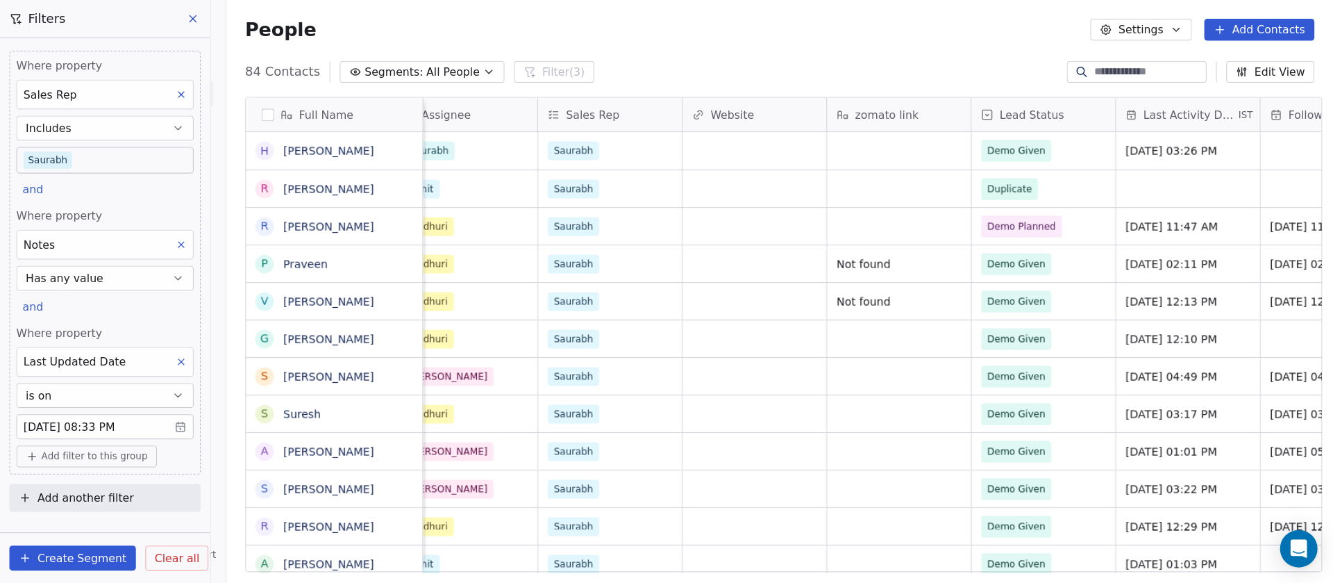
scroll to position [0, 1296]
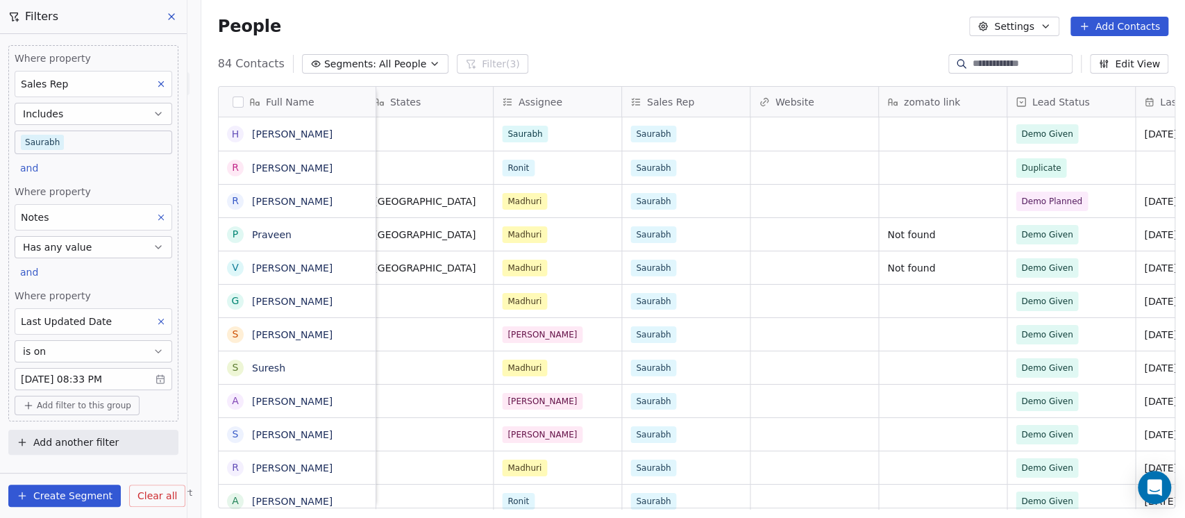
click at [87, 401] on span "Add filter to this group" at bounding box center [84, 405] width 94 height 11
click at [83, 433] on span "Contact properties" at bounding box center [74, 434] width 90 height 15
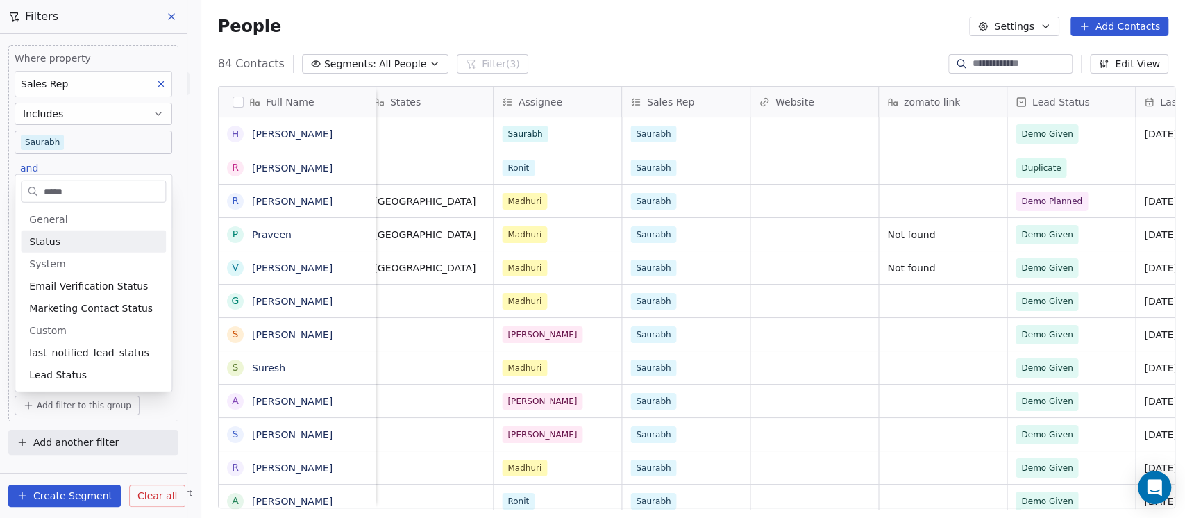
type input "*****"
click at [75, 242] on div "Status" at bounding box center [93, 242] width 128 height 14
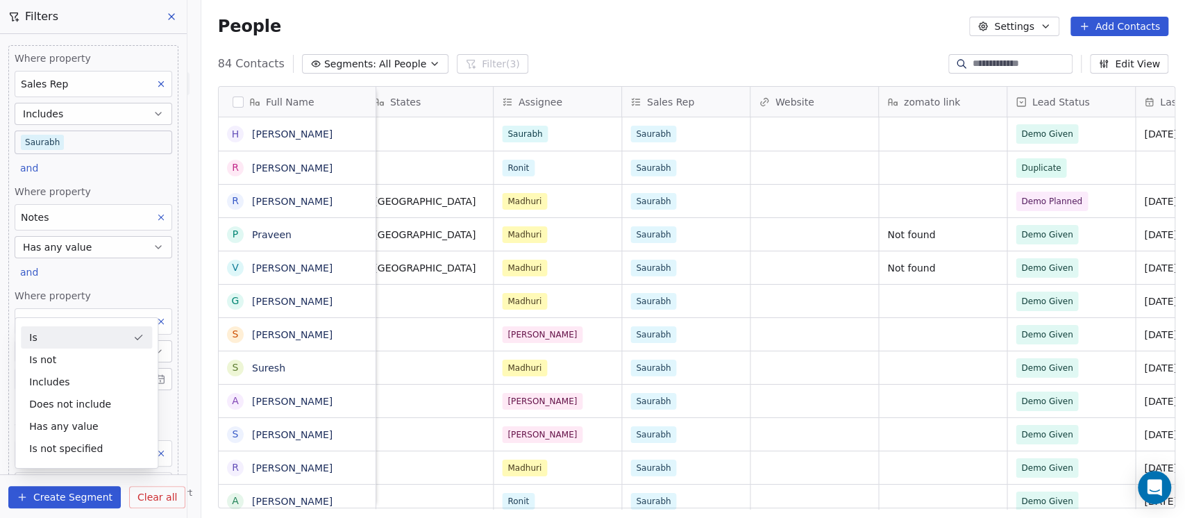
click at [73, 340] on div "Is" at bounding box center [86, 337] width 131 height 22
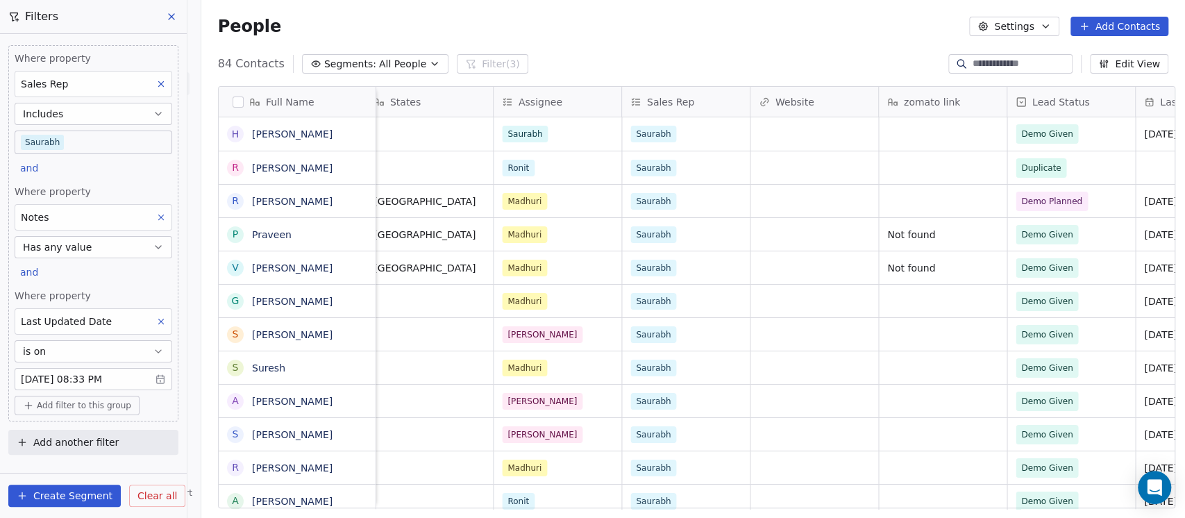
click at [91, 406] on span "Add filter to this group" at bounding box center [84, 405] width 94 height 11
click at [85, 432] on span "Contact properties" at bounding box center [74, 434] width 90 height 15
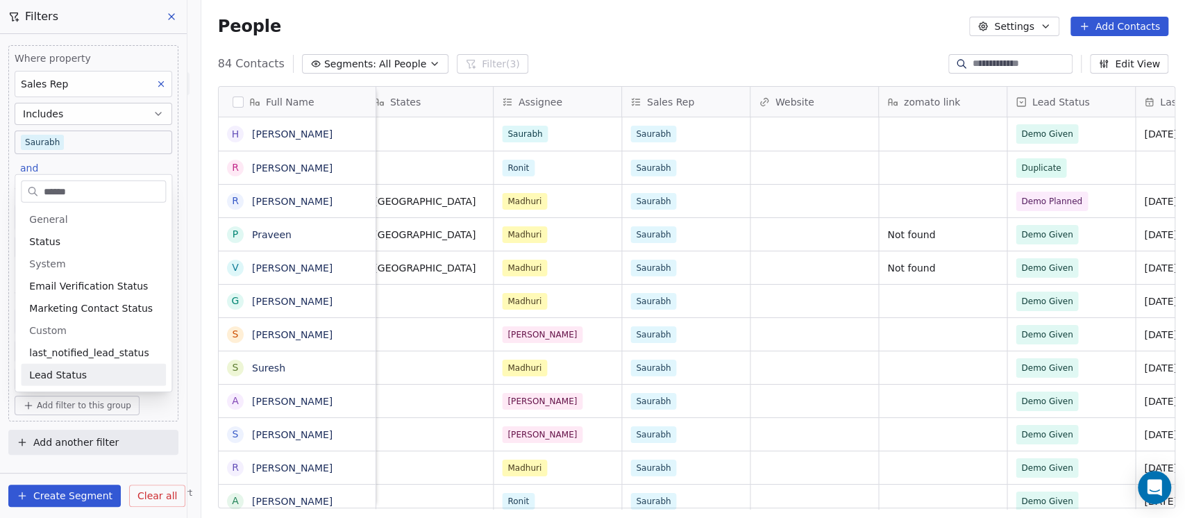
type input "******"
click at [76, 376] on span "Lead Status" at bounding box center [58, 375] width 58 height 14
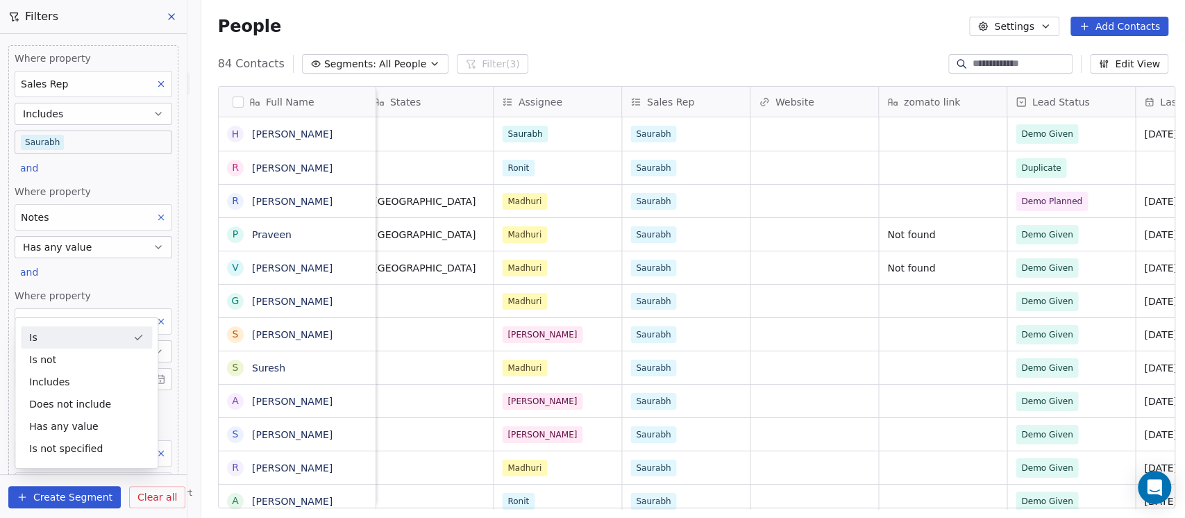
click at [56, 342] on div "Is" at bounding box center [86, 337] width 131 height 22
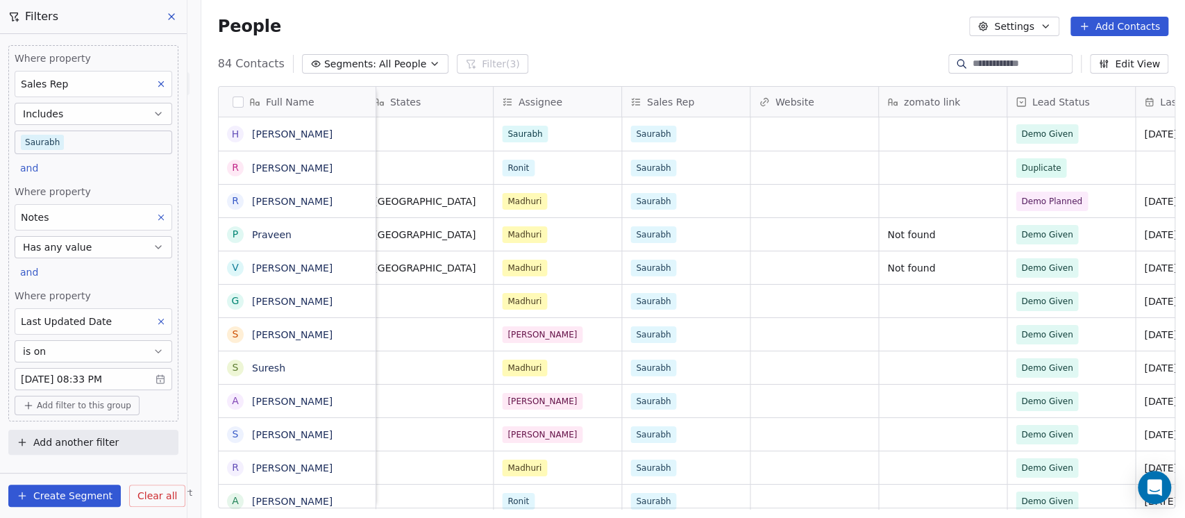
click at [153, 283] on div "Where property Sales Rep Includes Saurabh and Where property Notes Has any valu…" at bounding box center [93, 233] width 170 height 376
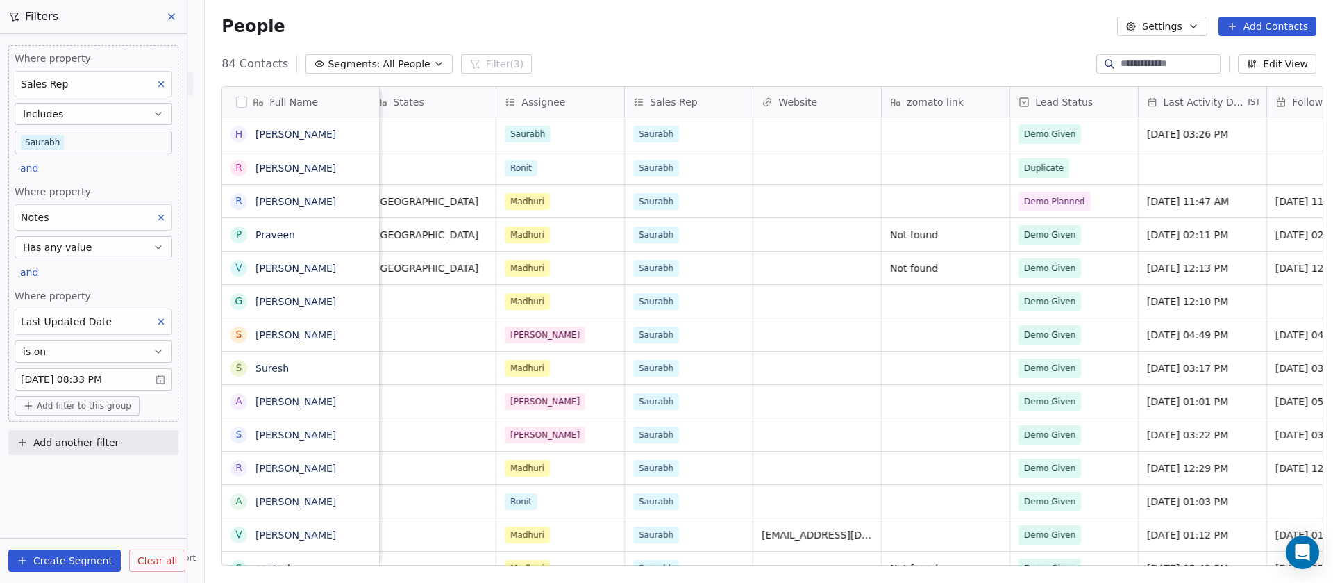
click at [62, 441] on span "Add another filter" at bounding box center [75, 442] width 85 height 15
click at [59, 470] on span "Contact properties" at bounding box center [68, 475] width 90 height 15
type input "****"
click at [77, 410] on div "Lead Status" at bounding box center [93, 410] width 141 height 14
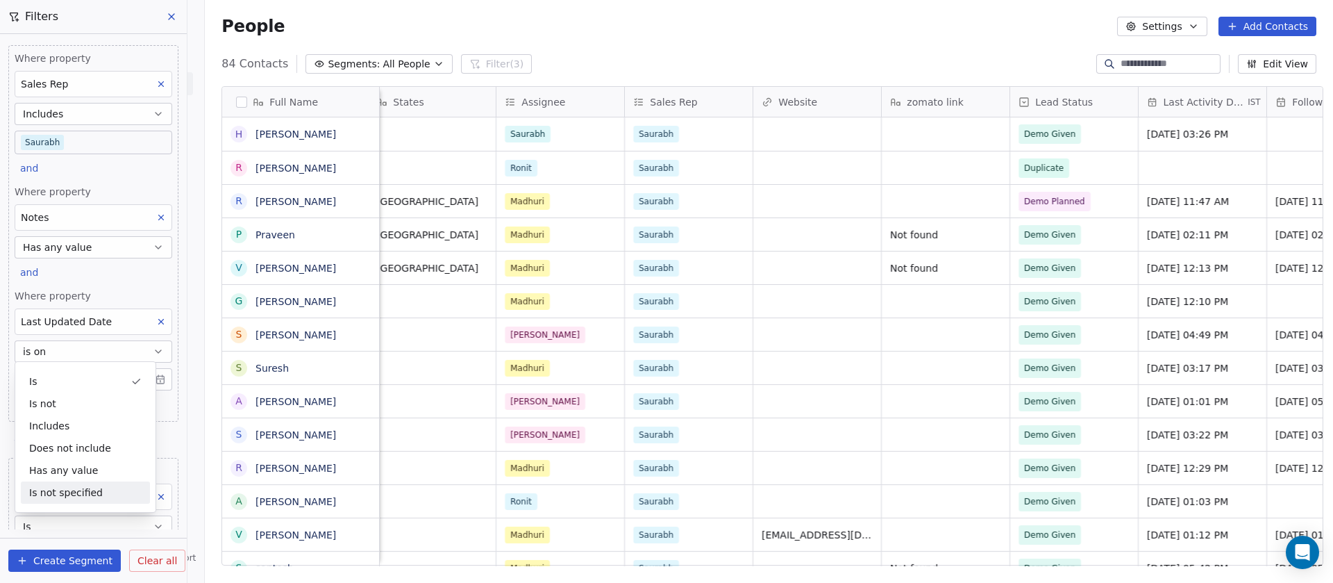
click at [67, 517] on button "Is" at bounding box center [94, 526] width 158 height 22
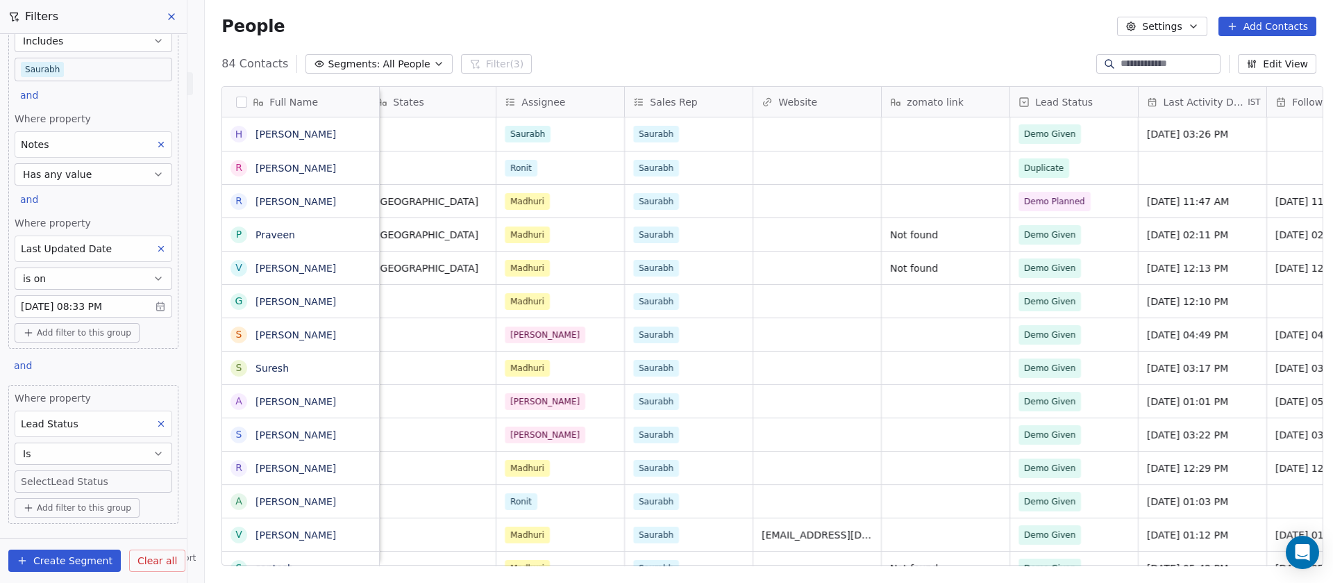
scroll to position [106, 0]
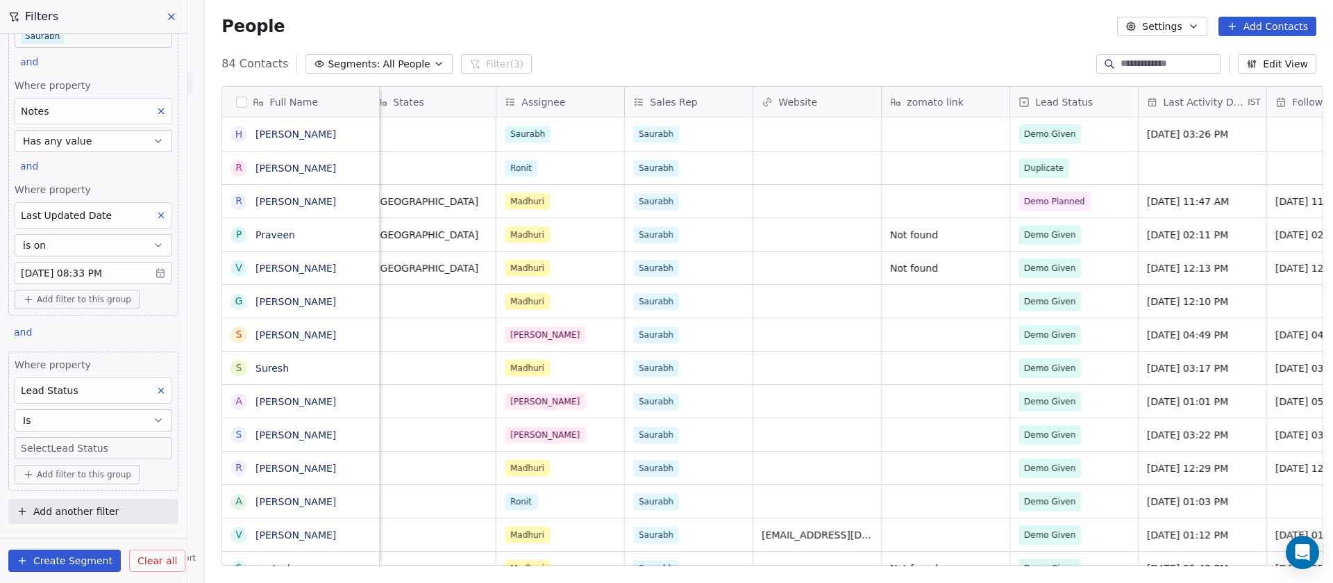
click at [67, 469] on span "Add filter to this group" at bounding box center [84, 474] width 94 height 11
click at [67, 449] on html "On2Cook India Pvt. Ltd. Contacts People Marketing Workflows Campaigns Sales Pip…" at bounding box center [666, 291] width 1333 height 583
click at [67, 449] on body "On2Cook India Pvt. Ltd. Contacts People Marketing Workflows Campaigns Sales Pip…" at bounding box center [666, 291] width 1333 height 583
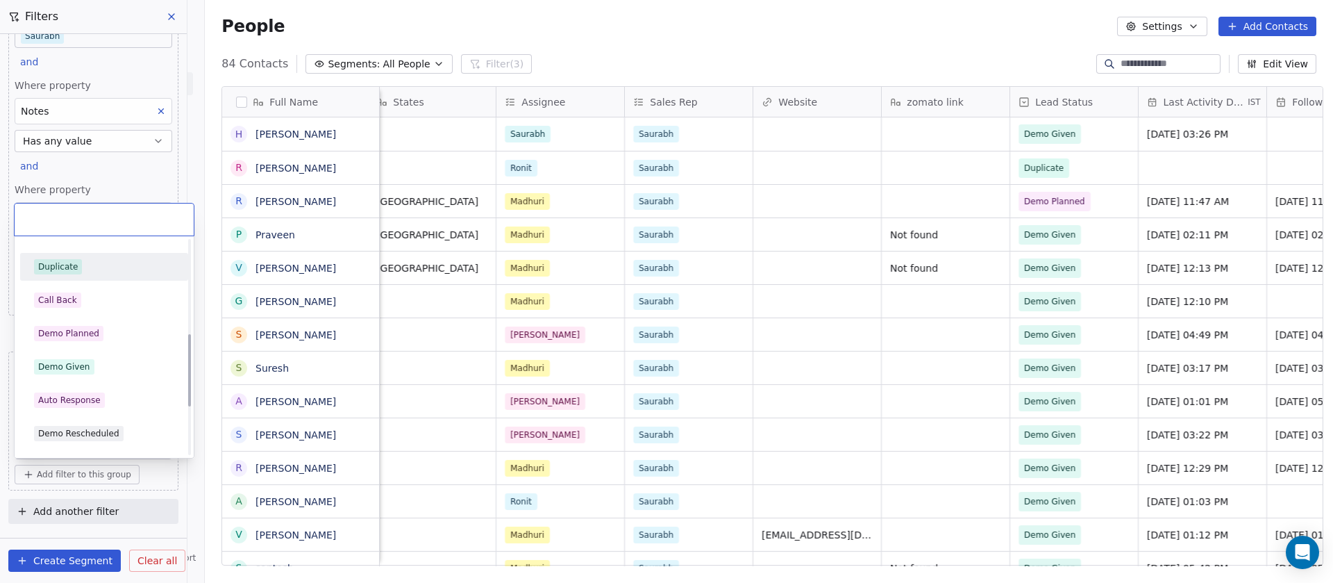
scroll to position [278, 0]
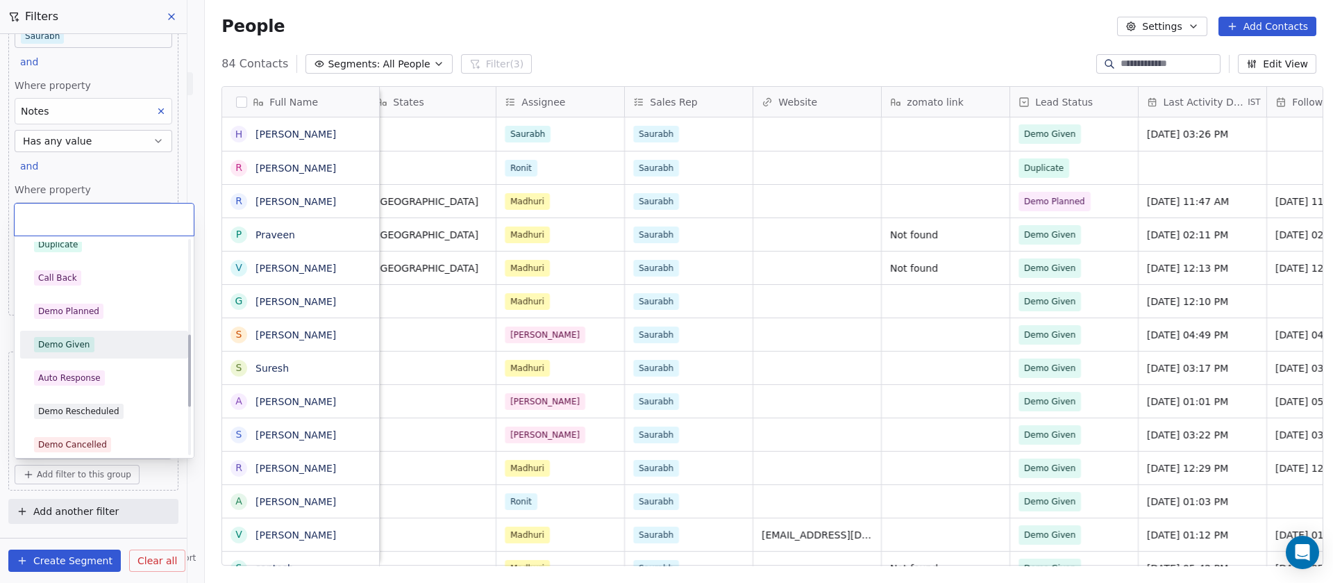
click at [95, 356] on div "Demo Given" at bounding box center [104, 345] width 168 height 28
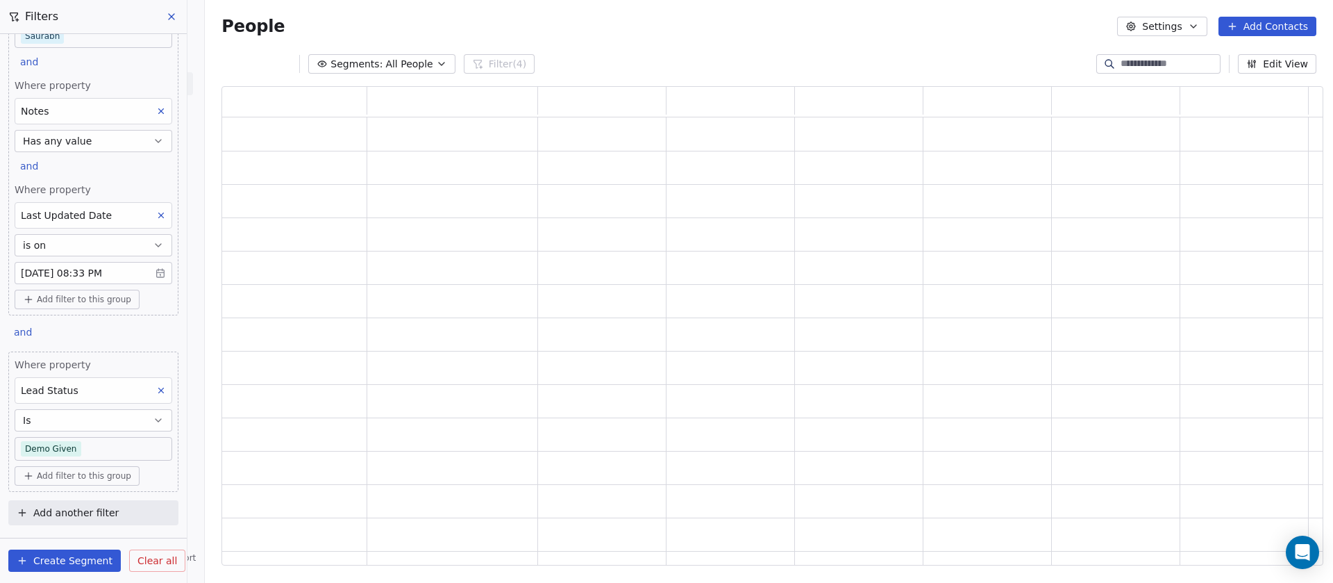
scroll to position [464, 1085]
click at [90, 447] on body "On2Cook India Pvt. Ltd. Contacts People Marketing Workflows Campaigns Sales Pip…" at bounding box center [666, 291] width 1333 height 583
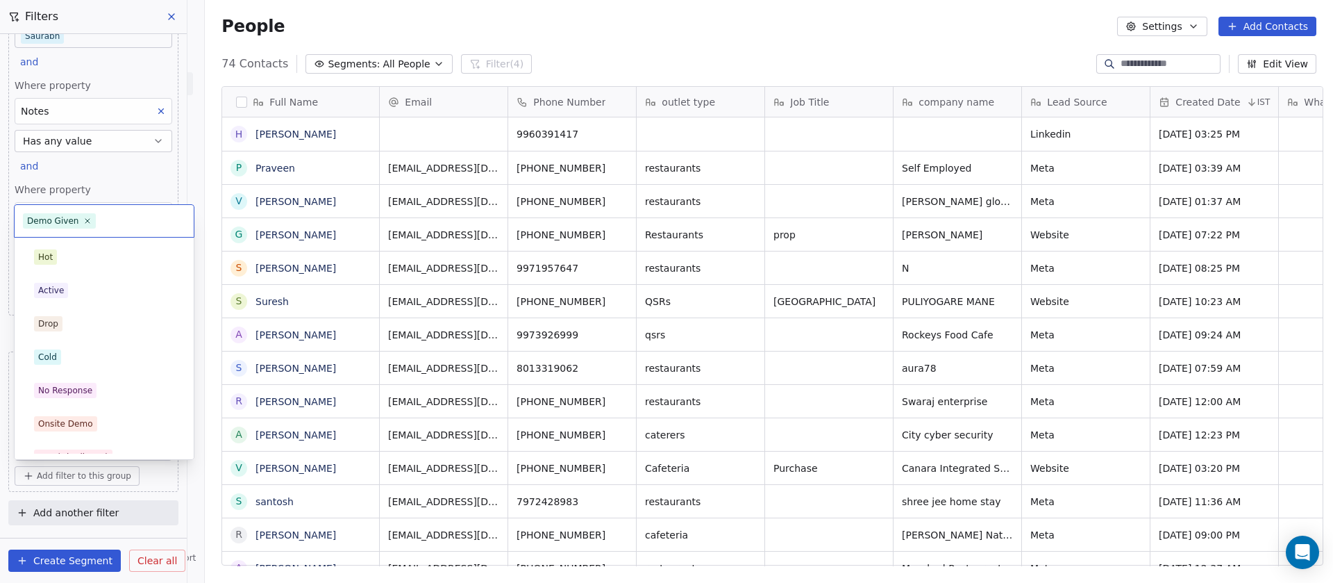
scroll to position [497, 1119]
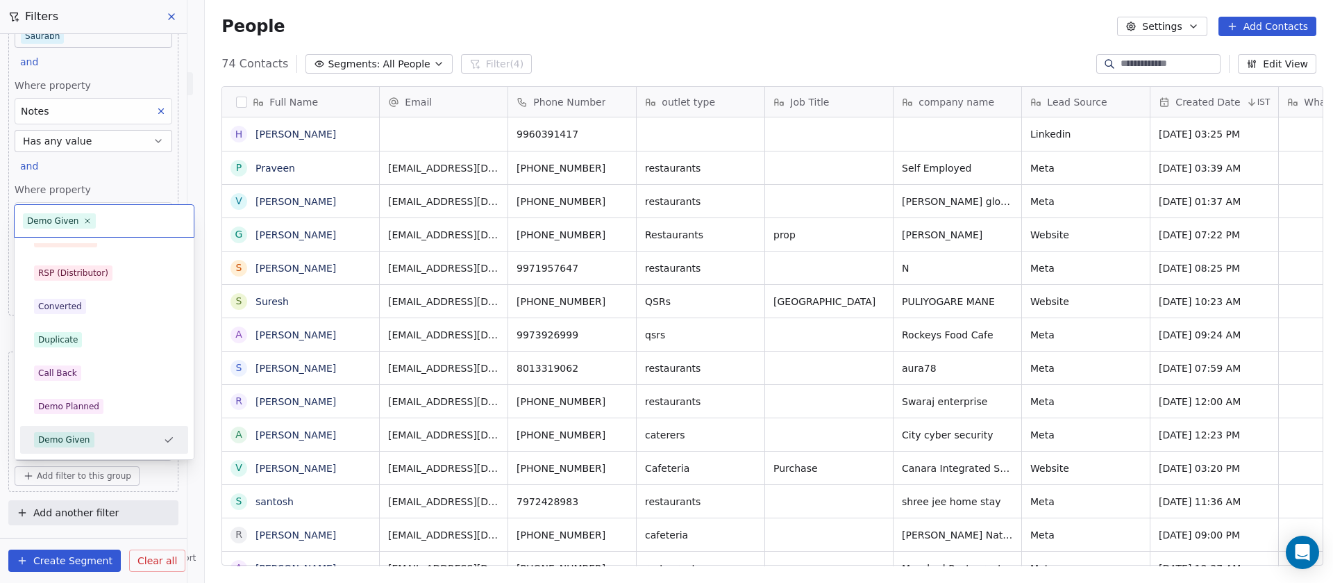
click at [90, 447] on div "Demo Given" at bounding box center [96, 439] width 124 height 15
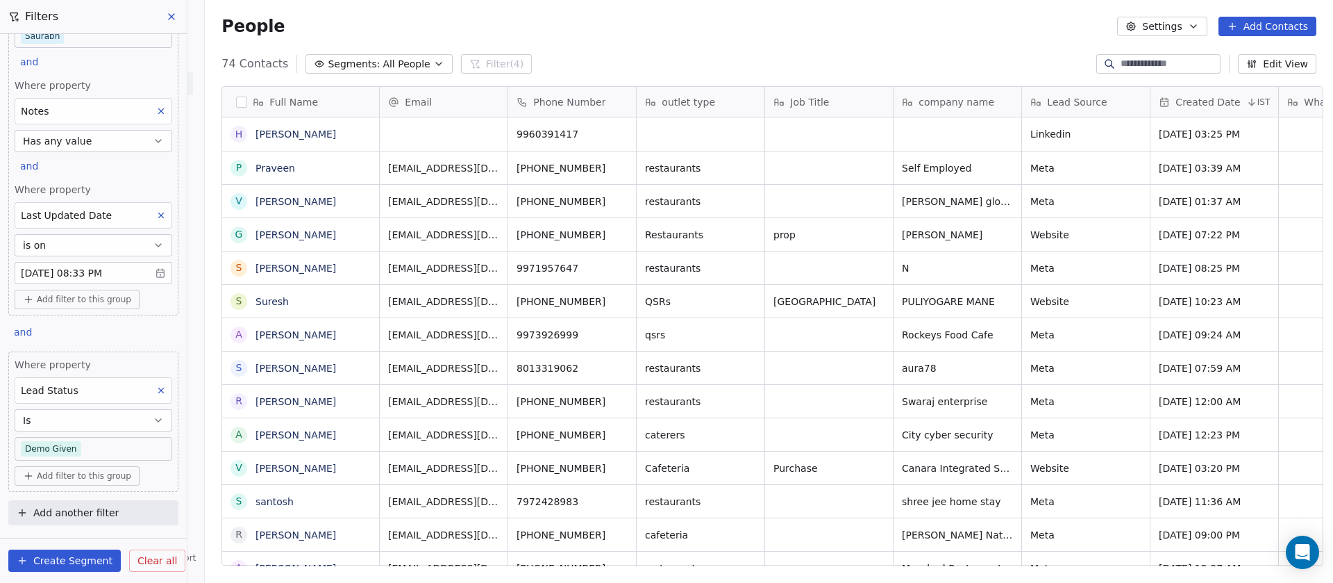
click at [115, 424] on button "Is" at bounding box center [94, 420] width 158 height 22
click at [72, 359] on div "Has any value" at bounding box center [85, 364] width 129 height 22
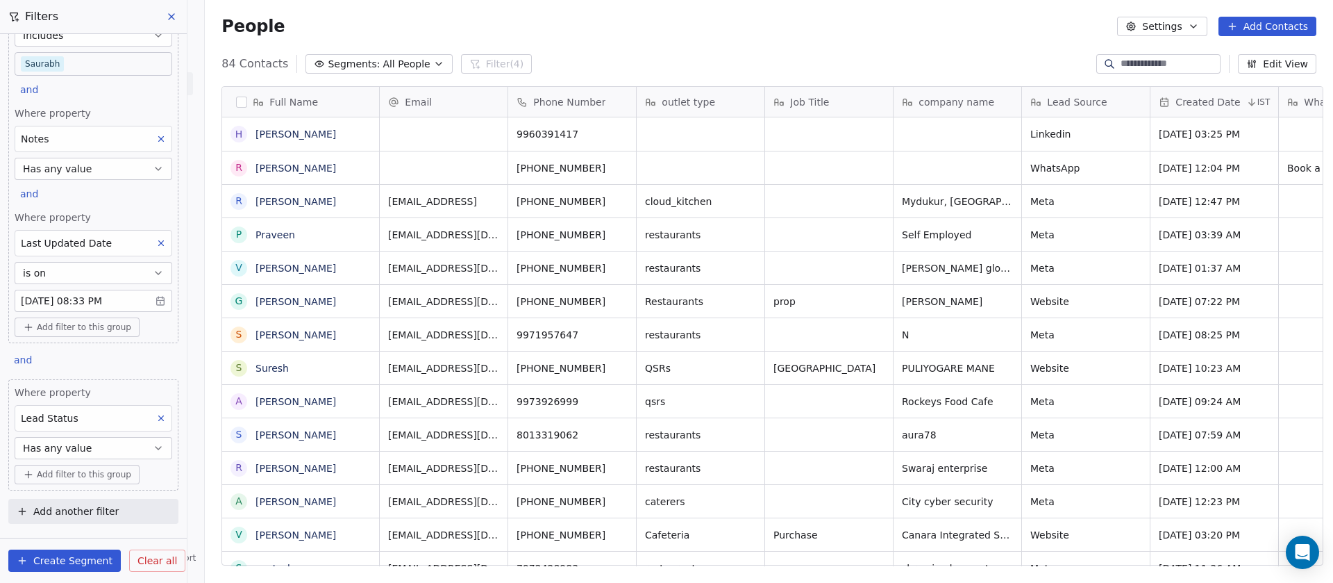
click at [85, 269] on button "is on" at bounding box center [94, 273] width 158 height 22
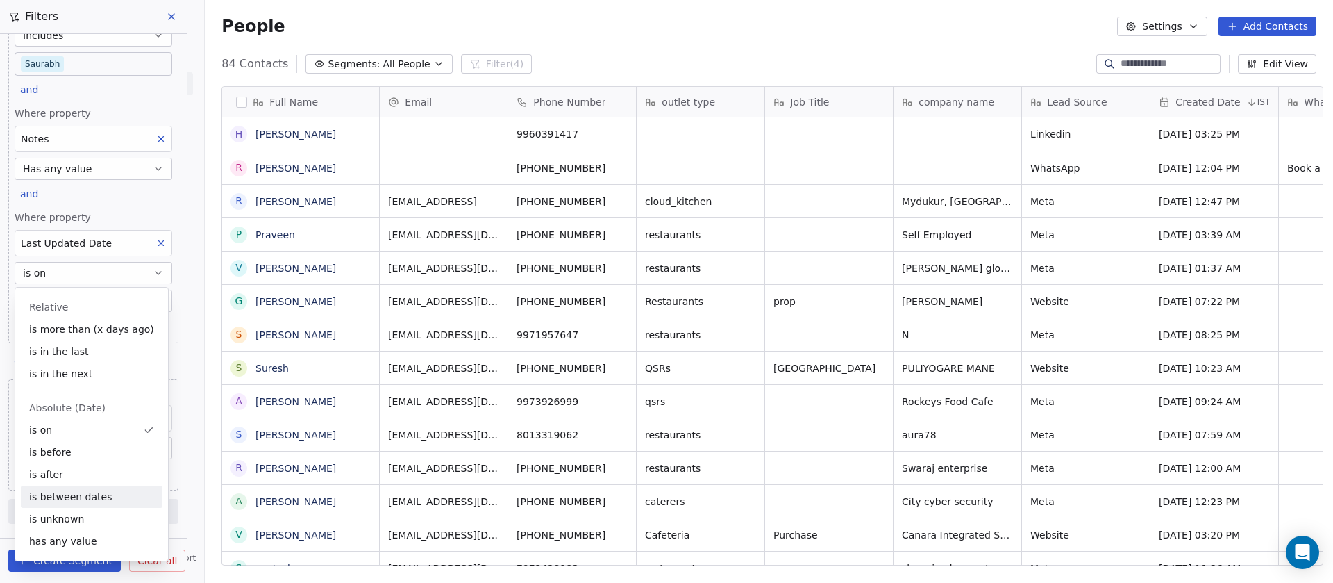
click at [77, 496] on div "is between dates" at bounding box center [92, 496] width 142 height 22
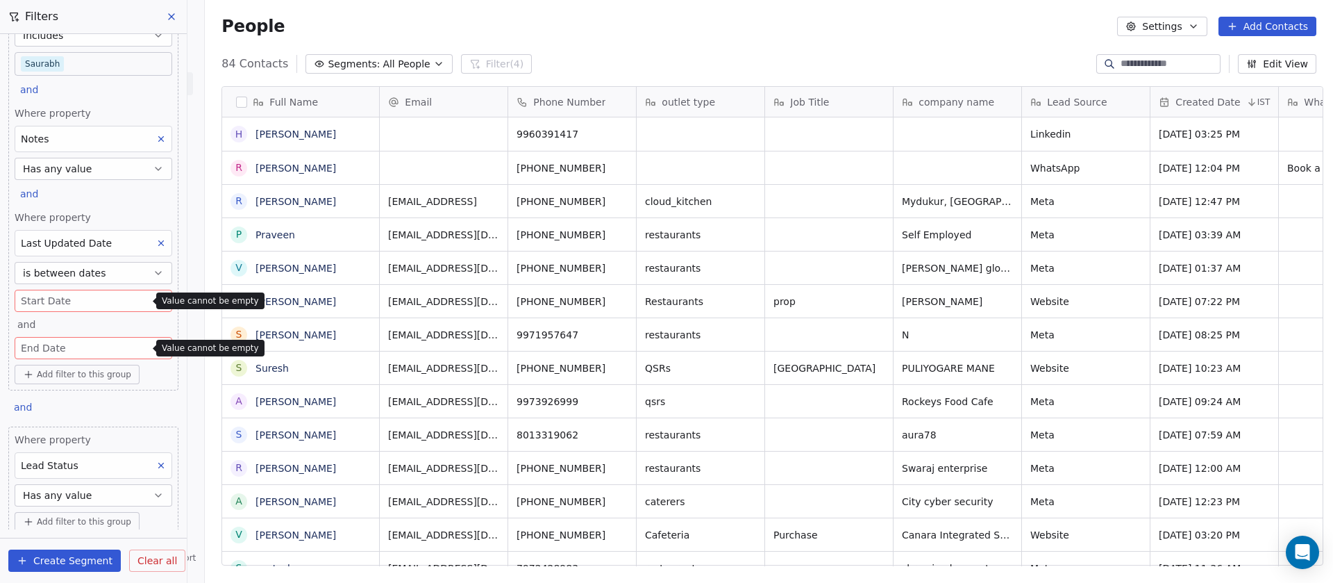
click at [78, 301] on body "On2Cook India Pvt. Ltd. Contacts People Marketing Workflows Campaigns Sales Pip…" at bounding box center [666, 291] width 1333 height 583
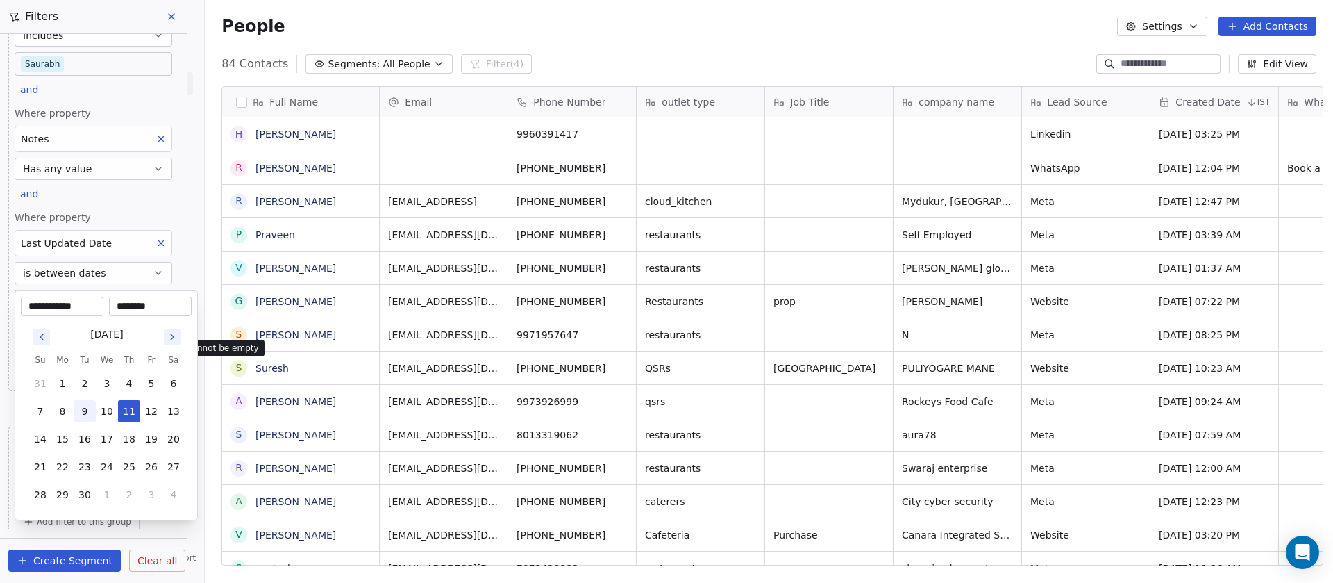
click at [83, 405] on button "9" at bounding box center [85, 411] width 22 height 22
type input "**********"
click at [146, 301] on input "********" at bounding box center [150, 306] width 77 height 14
type input "********"
click at [107, 281] on html "On2Cook India Pvt. Ltd. Contacts People Marketing Workflows Campaigns Sales Pip…" at bounding box center [666, 291] width 1333 height 583
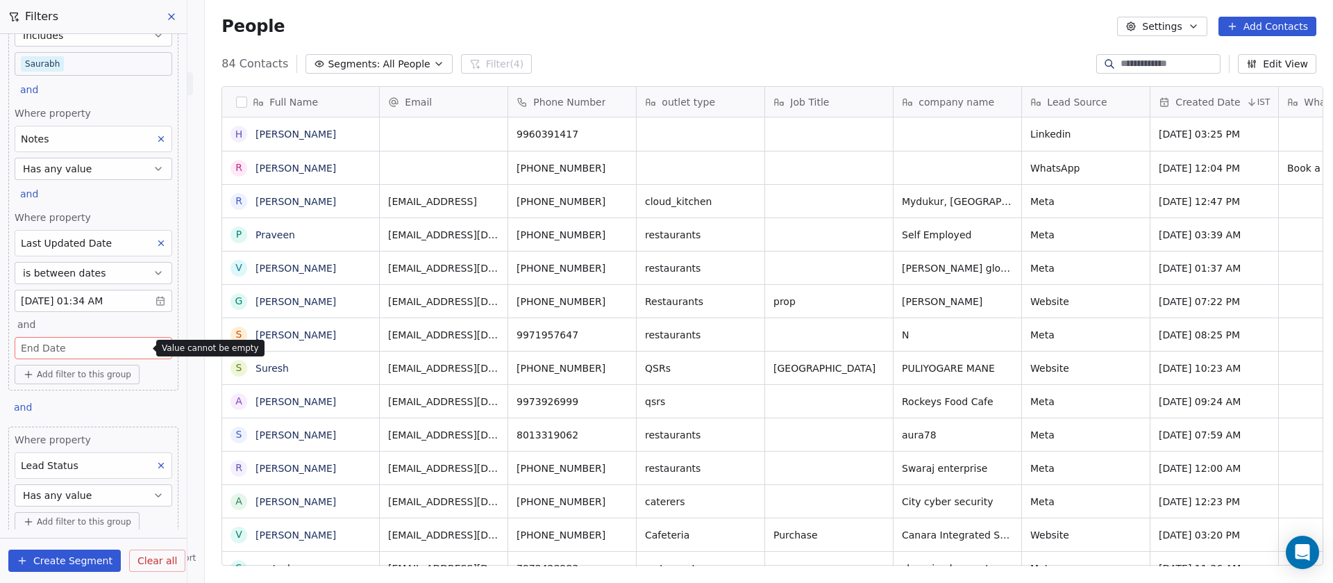
click at [65, 351] on body "On2Cook India Pvt. Ltd. Contacts People Marketing Workflows Campaigns Sales Pip…" at bounding box center [666, 291] width 1333 height 583
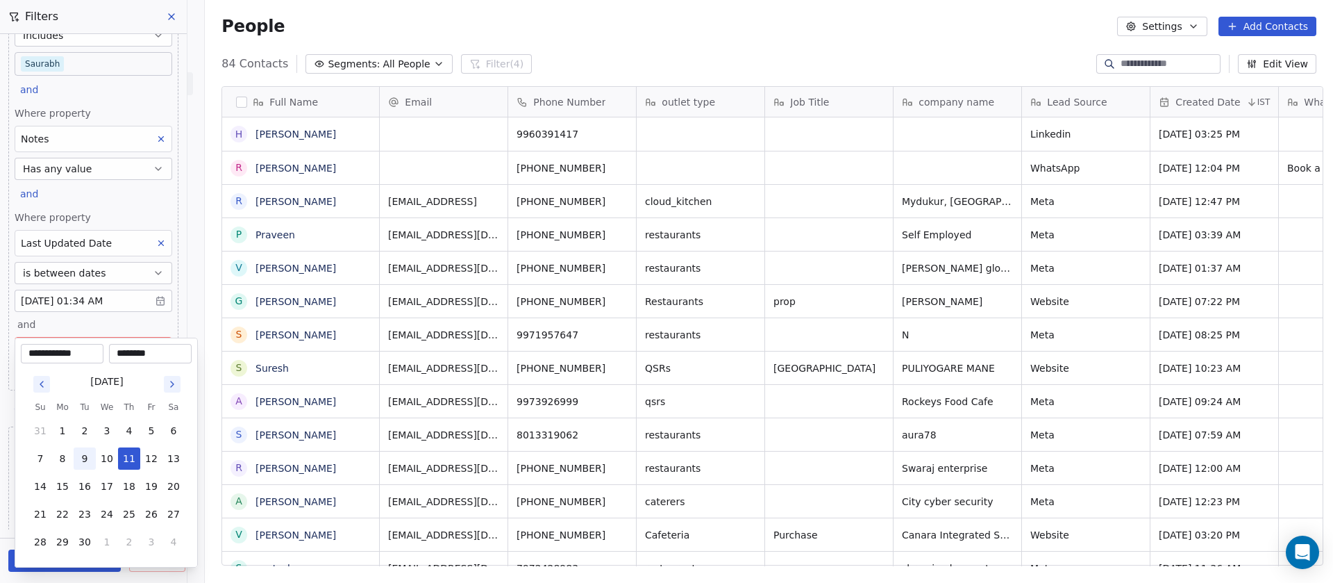
click at [90, 453] on button "9" at bounding box center [85, 458] width 22 height 22
type input "**********"
click at [128, 355] on input "********" at bounding box center [150, 354] width 77 height 14
type input "********"
click at [151, 318] on html "On2Cook India Pvt. Ltd. Contacts People Marketing Workflows Campaigns Sales Pip…" at bounding box center [666, 291] width 1333 height 583
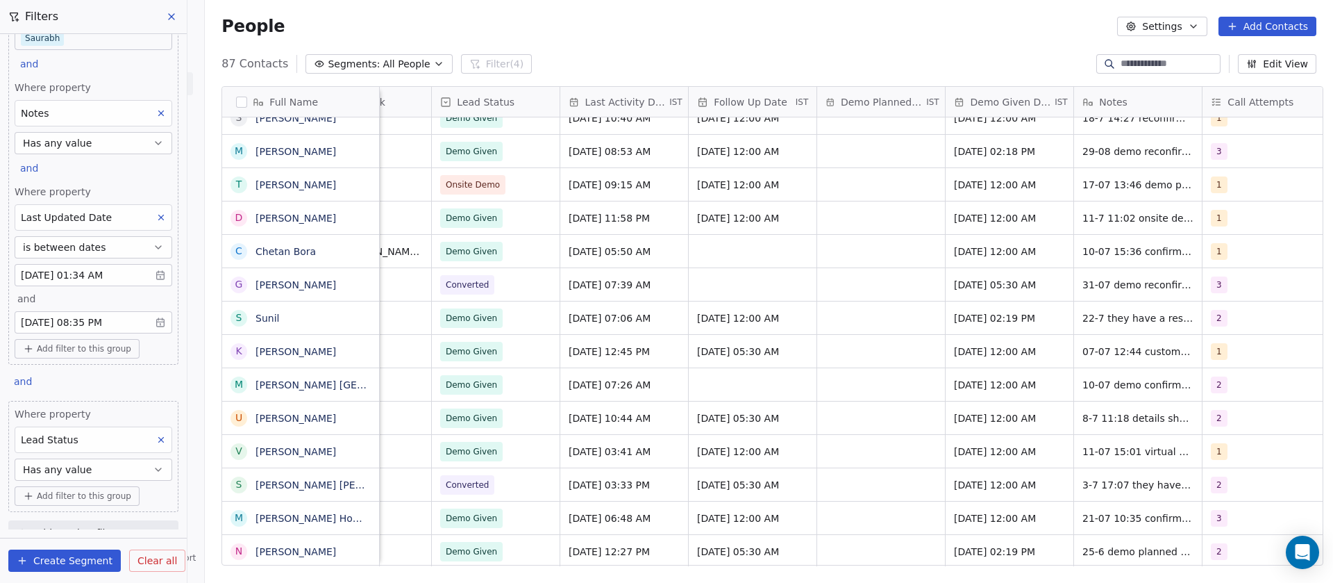
scroll to position [126, 0]
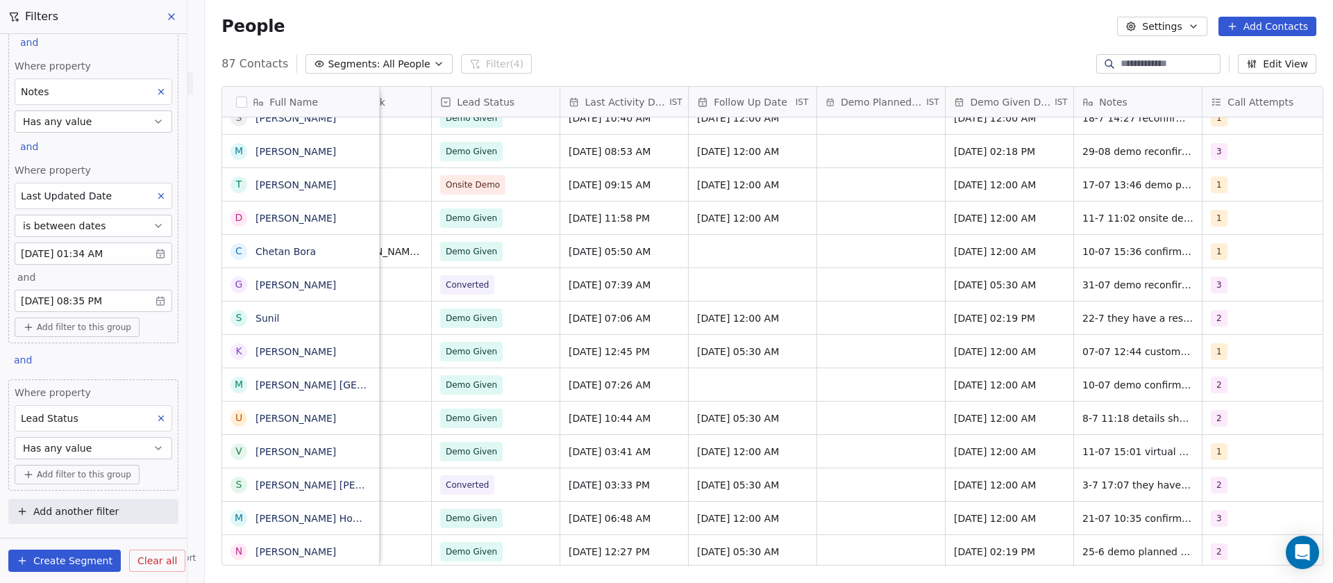
click at [85, 448] on span "Has any value" at bounding box center [57, 448] width 69 height 14
click at [78, 341] on div "Includes" at bounding box center [85, 347] width 129 height 22
click at [70, 476] on body "On2Cook India Pvt. Ltd. Contacts People Marketing Workflows Campaigns Sales Pip…" at bounding box center [666, 291] width 1333 height 583
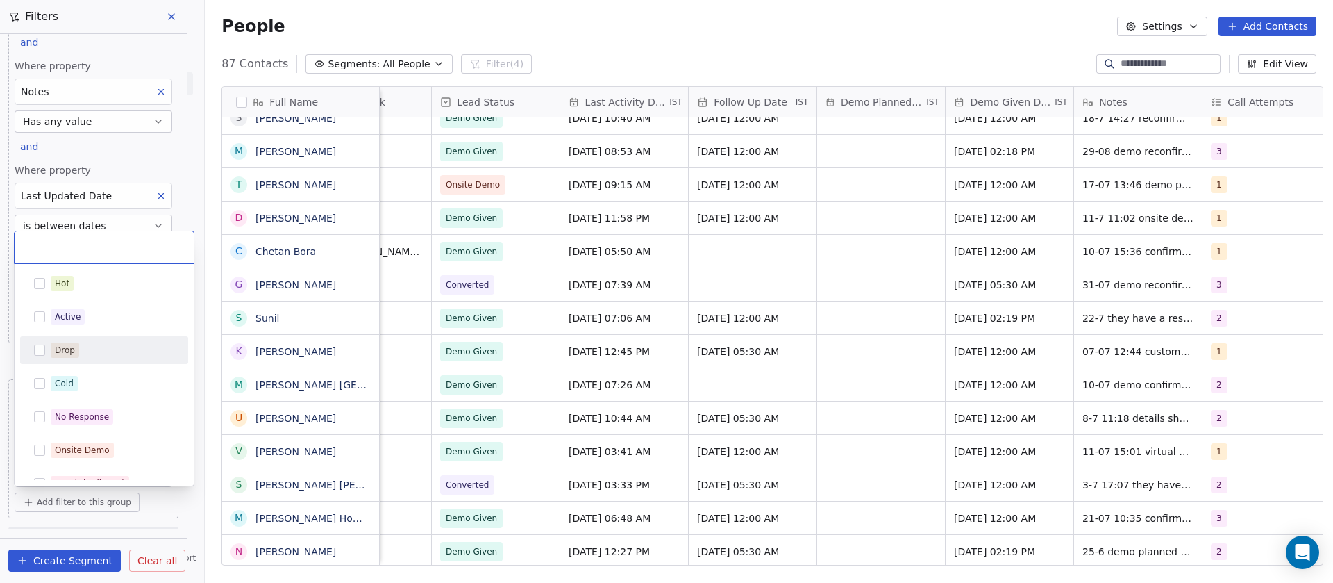
click at [41, 355] on button "Suggestions" at bounding box center [39, 349] width 11 height 11
click at [612, 30] on html "On2Cook India Pvt. Ltd. Contacts People Marketing Workflows Campaigns Sales Pip…" at bounding box center [666, 291] width 1333 height 583
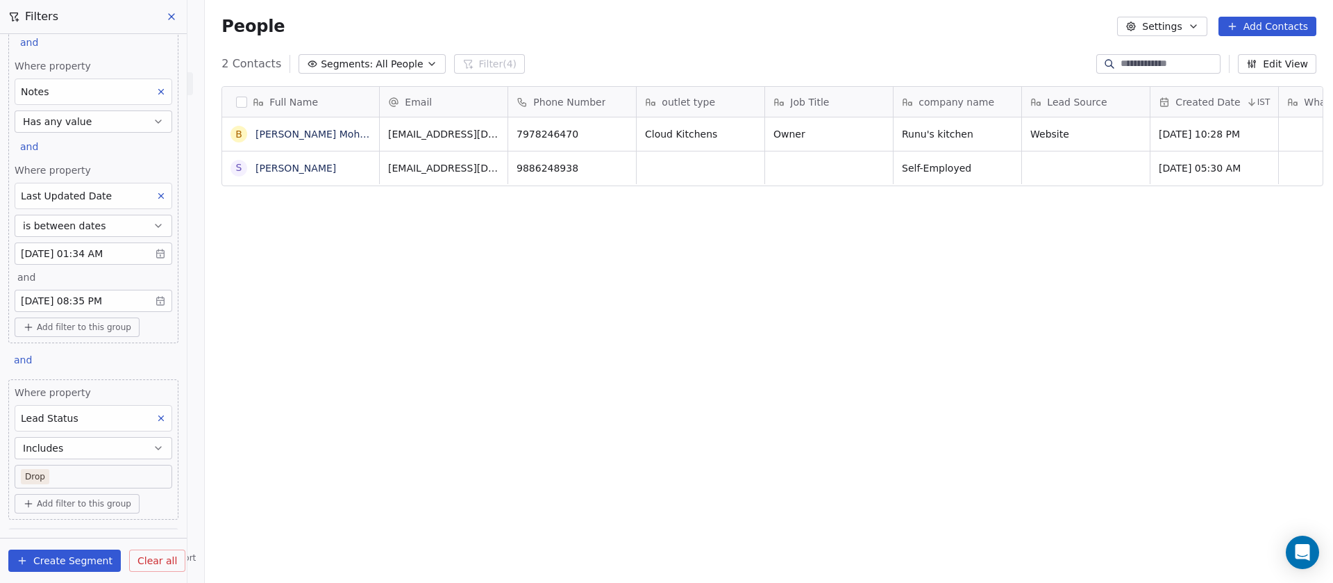
scroll to position [497, 1119]
click at [76, 475] on body "On2Cook India Pvt. Ltd. Contacts People Marketing Workflows Campaigns Sales Pip…" at bounding box center [666, 291] width 1333 height 583
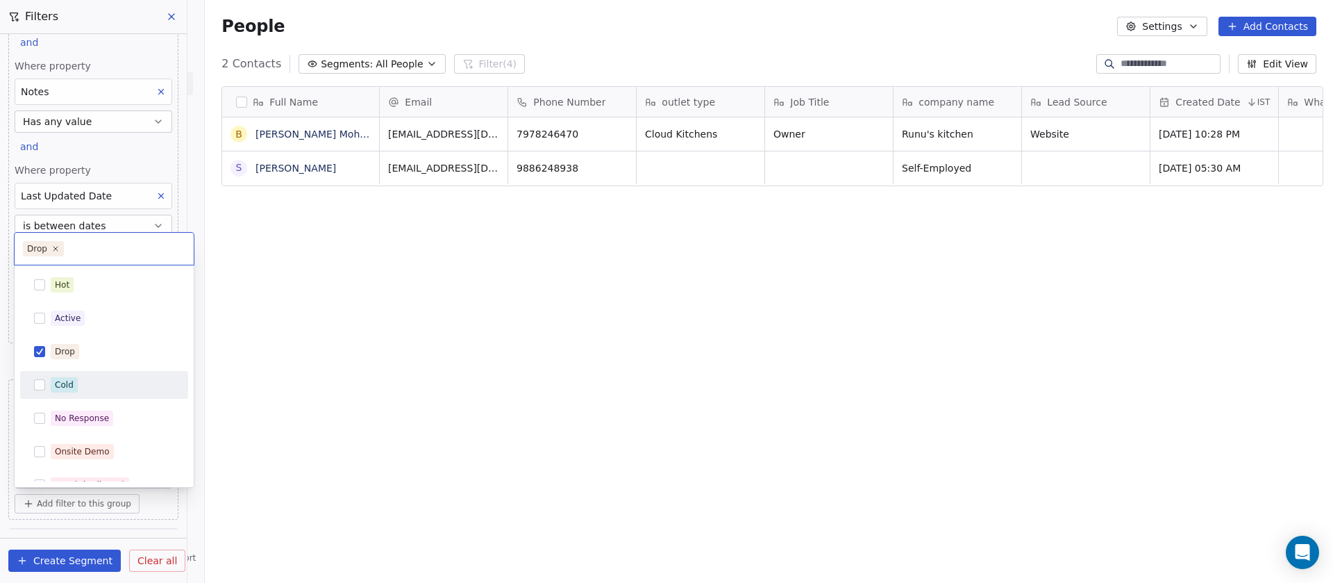
click at [42, 390] on button "Suggestions" at bounding box center [39, 384] width 11 height 11
click at [42, 314] on button "Suggestions" at bounding box center [39, 317] width 11 height 11
click at [42, 279] on button "Suggestions" at bounding box center [39, 284] width 11 height 11
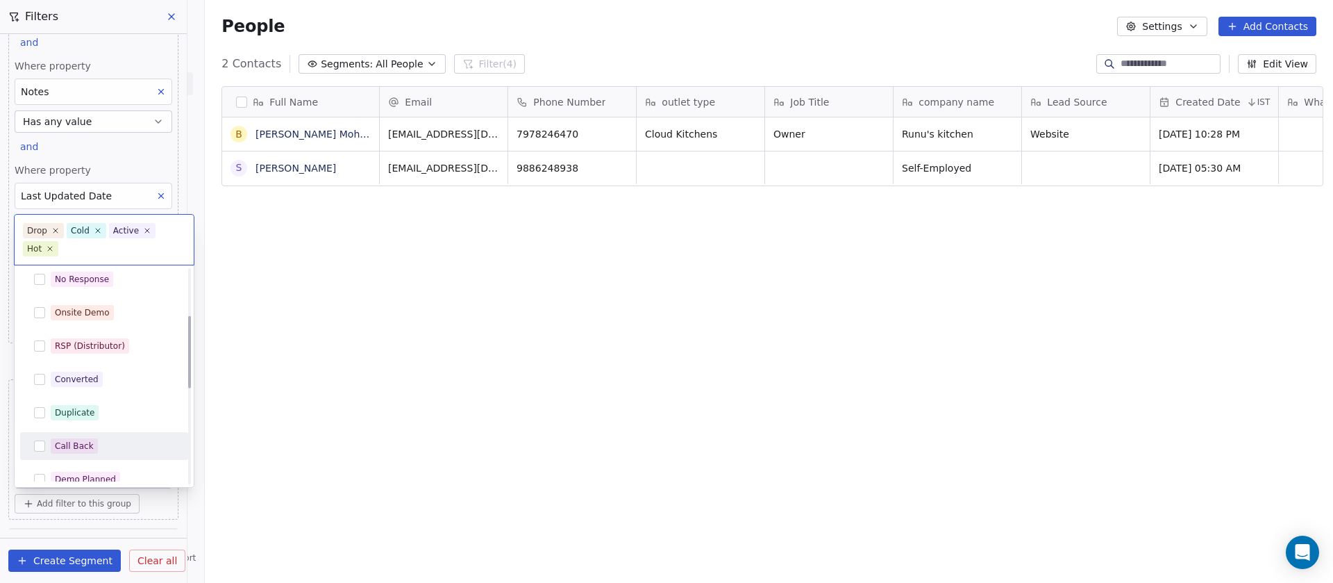
scroll to position [0, 0]
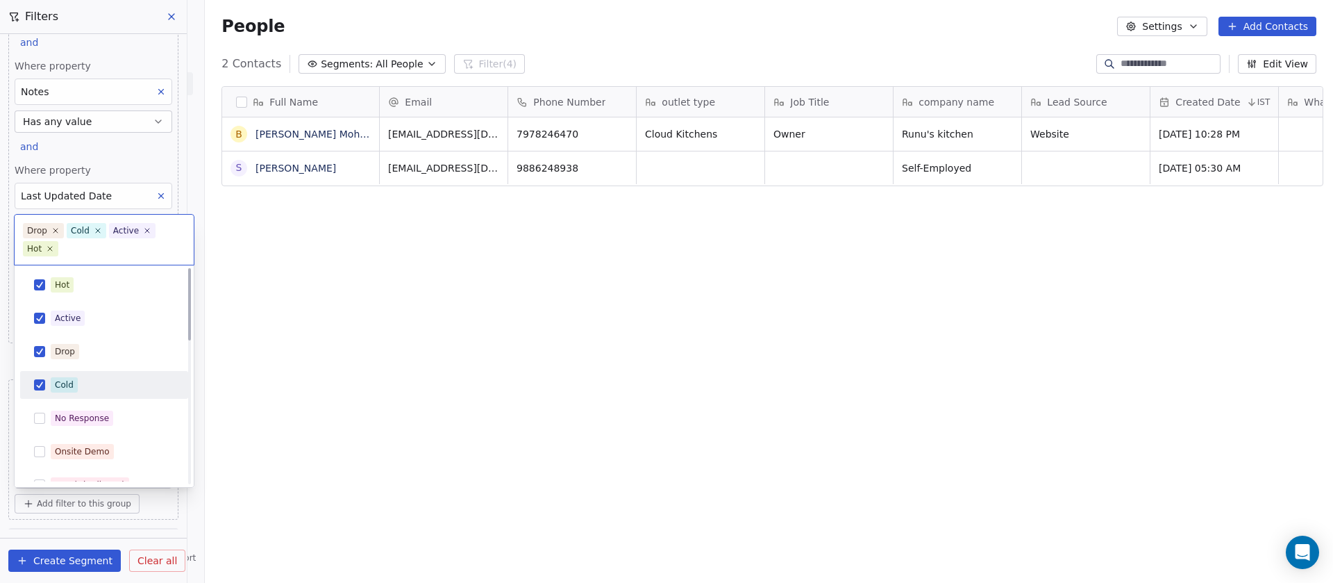
click at [31, 369] on div "Hot Active Drop Cold No Response Onsite Demo RSP (Distributor) Converted Duplic…" at bounding box center [104, 585] width 168 height 628
click at [36, 349] on button "Suggestions" at bounding box center [39, 351] width 11 height 11
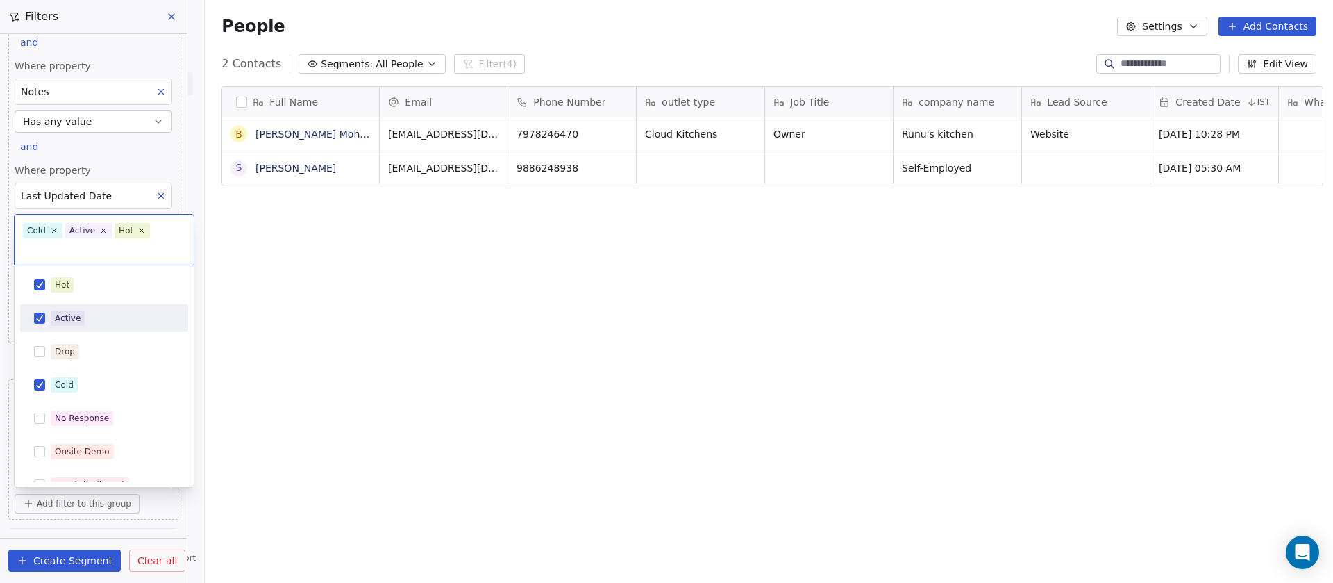
click at [40, 317] on button "Suggestions" at bounding box center [39, 317] width 11 height 11
click at [37, 278] on div "Hot" at bounding box center [104, 285] width 157 height 22
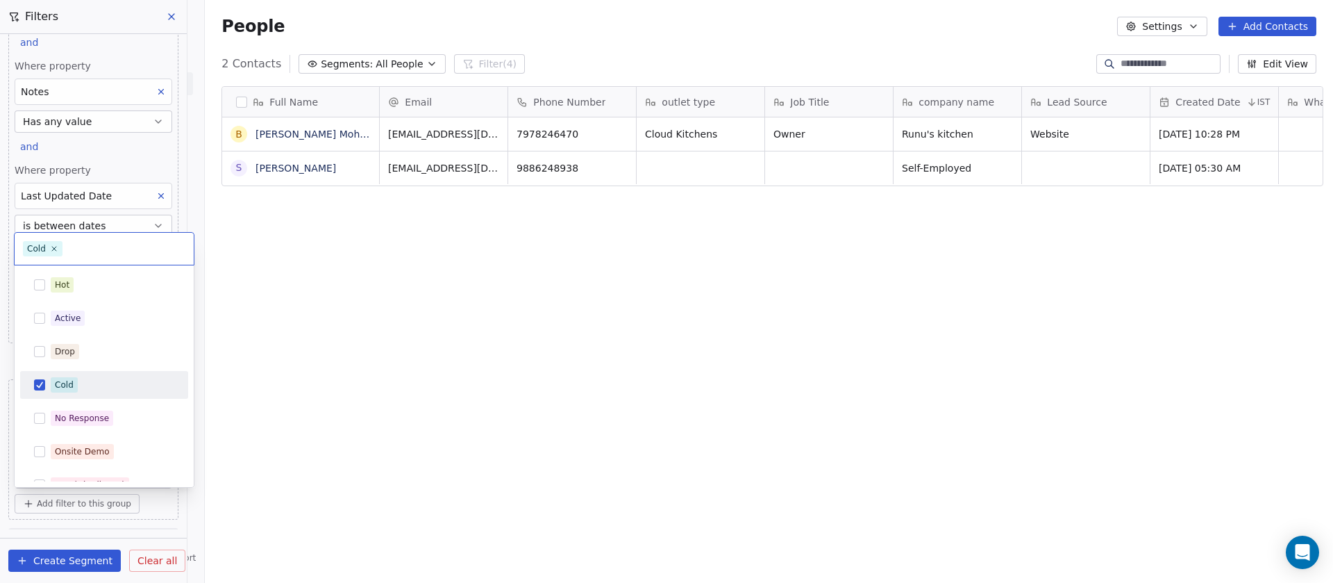
click at [40, 381] on button "Suggestions" at bounding box center [39, 384] width 11 height 11
click at [42, 361] on div "Drop" at bounding box center [104, 351] width 157 height 22
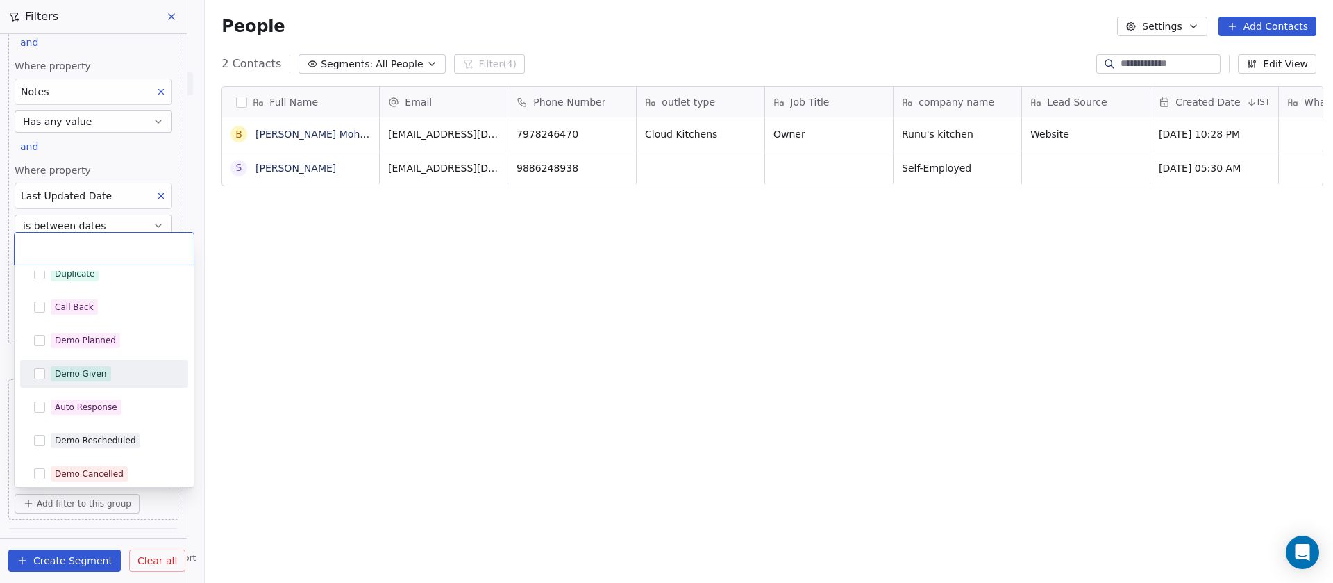
click at [41, 369] on button "Suggestions" at bounding box center [39, 373] width 11 height 11
click at [618, 28] on html "On2Cook India Pvt. Ltd. Contacts People Marketing Workflows Campaigns Sales Pip…" at bounding box center [666, 291] width 1333 height 583
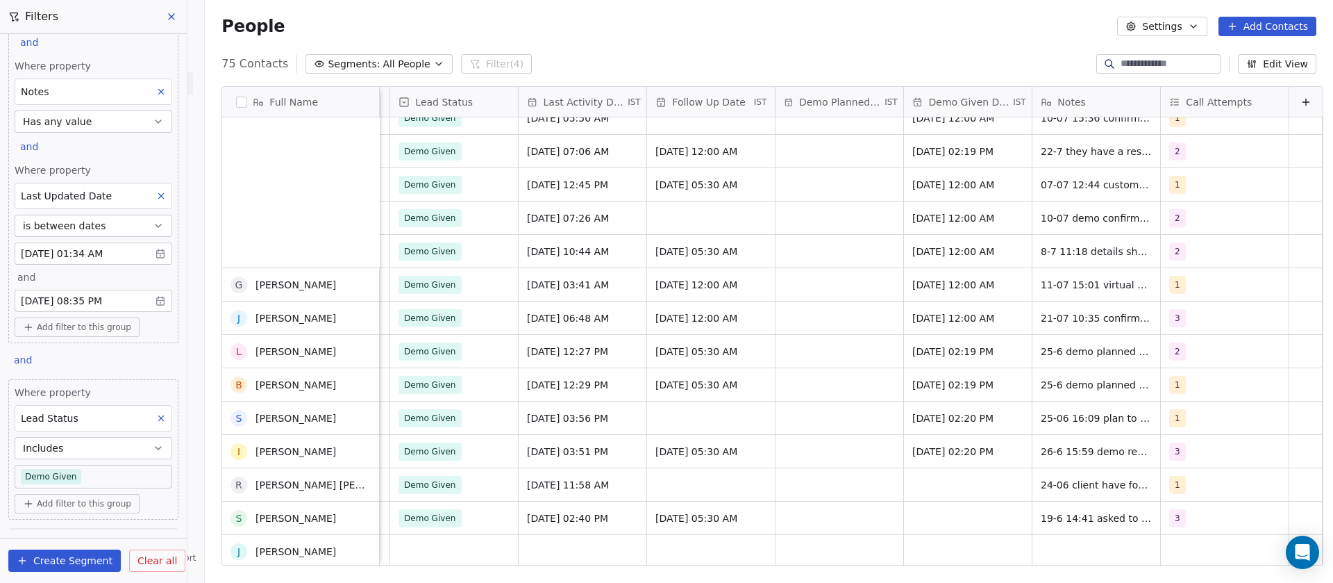
scroll to position [1250, 0]
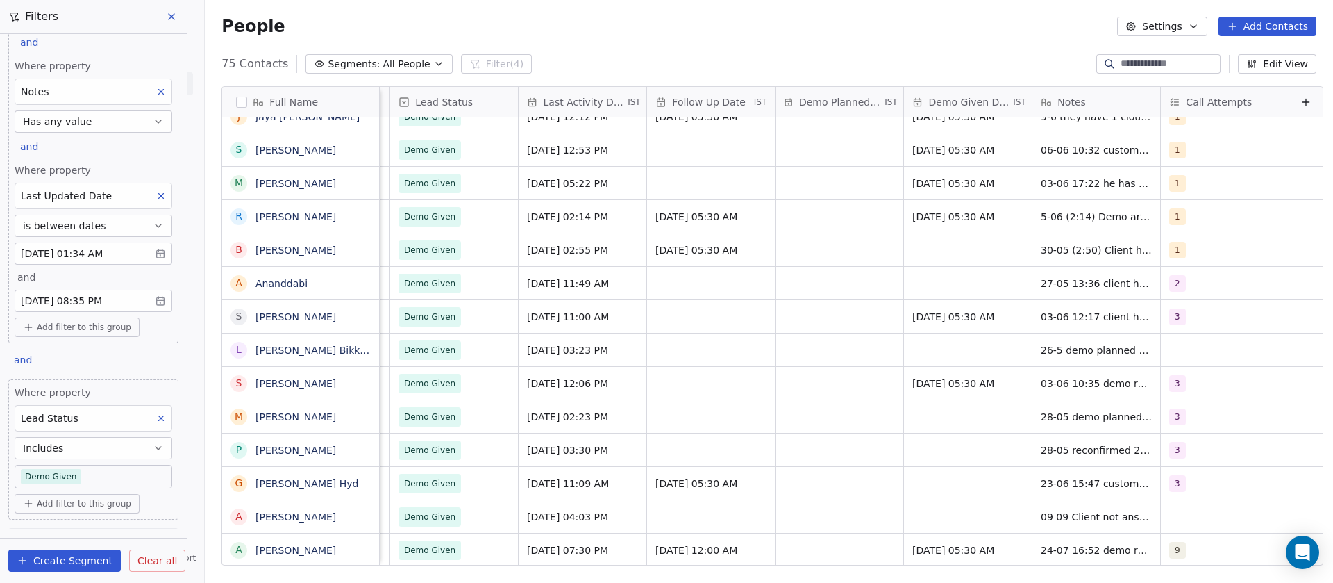
click at [172, 12] on icon at bounding box center [171, 16] width 11 height 11
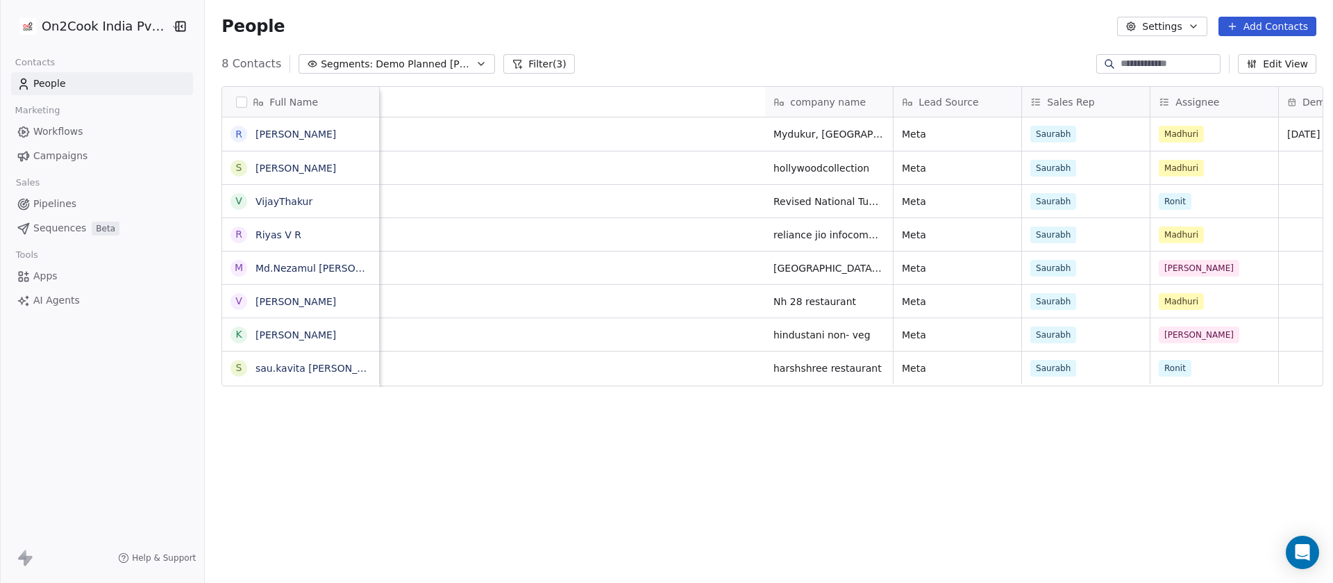
scroll to position [497, 1119]
